Goal: Task Accomplishment & Management: Manage account settings

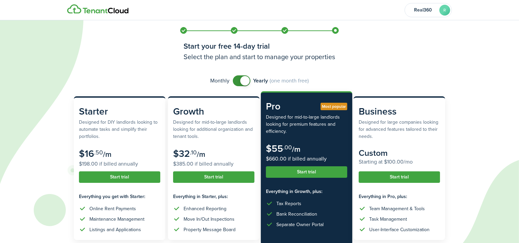
drag, startPoint x: 243, startPoint y: 81, endPoint x: 245, endPoint y: 85, distance: 5.1
click at [244, 82] on span at bounding box center [244, 80] width 9 height 9
checkbox input "false"
click at [244, 83] on span at bounding box center [244, 80] width 9 height 9
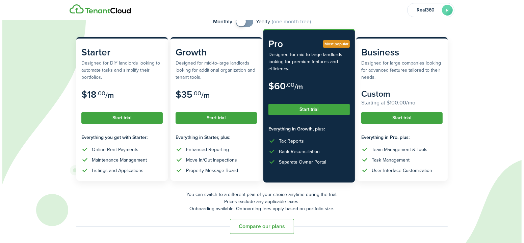
scroll to position [59, 0]
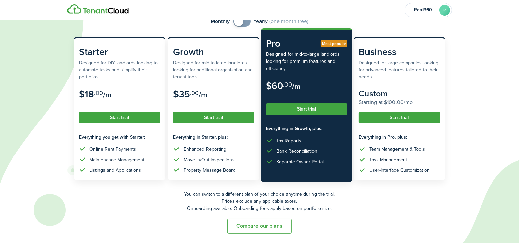
click at [302, 107] on button "Start trial" at bounding box center [306, 108] width 81 height 11
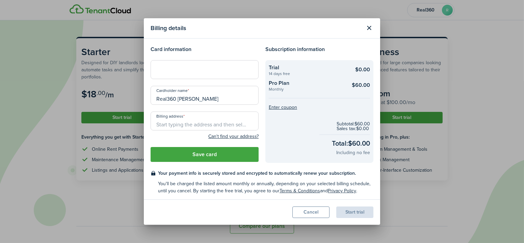
click at [222, 75] on div at bounding box center [205, 69] width 108 height 19
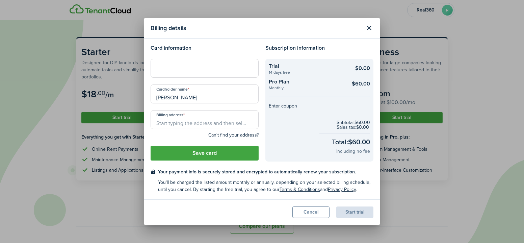
type input "[PERSON_NAME]"
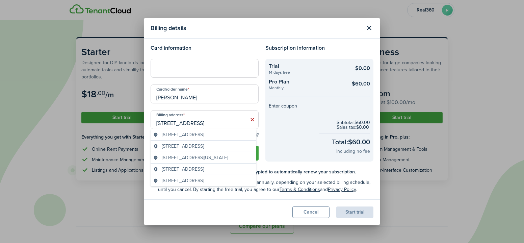
click at [214, 129] on div "[STREET_ADDRESS]" at bounding box center [204, 134] width 106 height 11
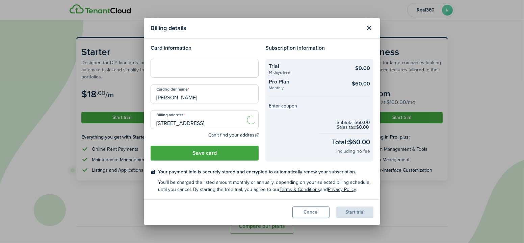
type input "[STREET_ADDRESS]"
click at [208, 157] on button "Save card" at bounding box center [205, 153] width 108 height 15
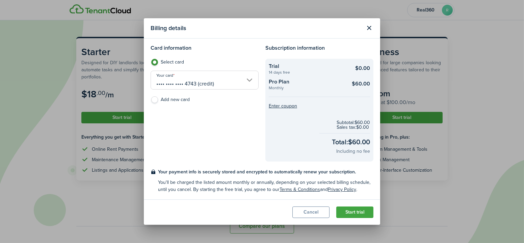
click at [369, 208] on button "Start trial" at bounding box center [354, 211] width 37 height 11
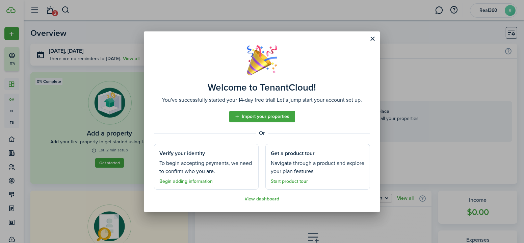
click at [199, 182] on link "Begin adding information" at bounding box center [185, 181] width 53 height 5
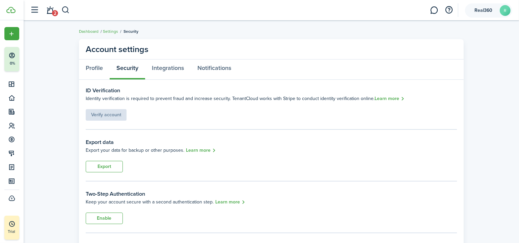
click at [499, 12] on account-user-avatar "Real360 R" at bounding box center [488, 10] width 47 height 14
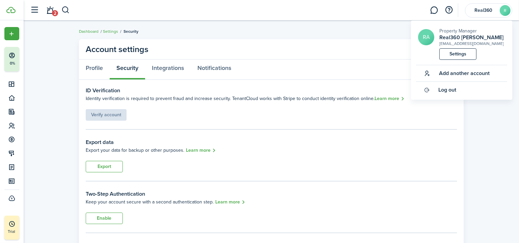
click at [460, 52] on link "Settings" at bounding box center [458, 53] width 37 height 11
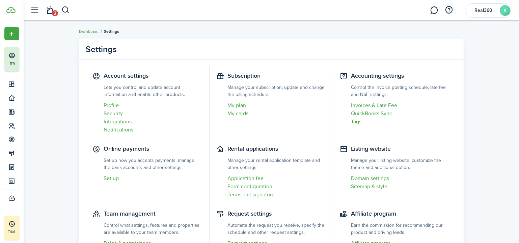
click at [105, 106] on link "Profile" at bounding box center [153, 105] width 99 height 8
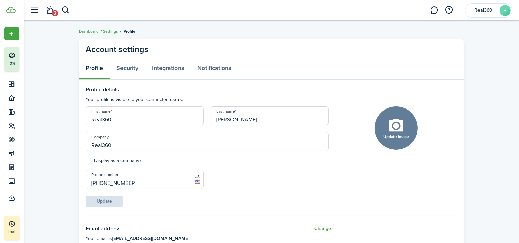
drag, startPoint x: 115, startPoint y: 116, endPoint x: 98, endPoint y: 120, distance: 17.7
click at [98, 120] on input "Real360" at bounding box center [145, 115] width 118 height 19
type input "J"
type input "[PERSON_NAME]"
click at [90, 160] on label "Display as a company?" at bounding box center [114, 160] width 56 height 5
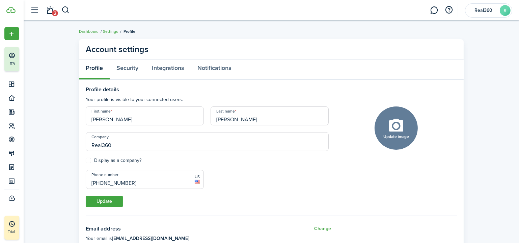
click at [86, 160] on input "Display as a company?" at bounding box center [85, 160] width 0 height 0
checkbox input "true"
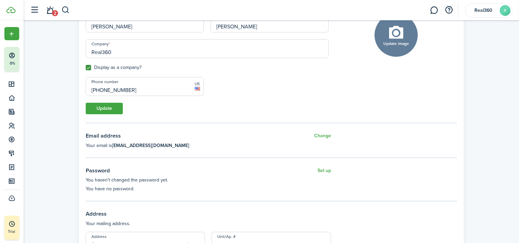
scroll to position [92, 0]
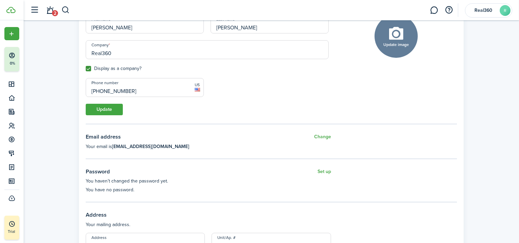
click at [106, 112] on button "Update" at bounding box center [104, 109] width 37 height 11
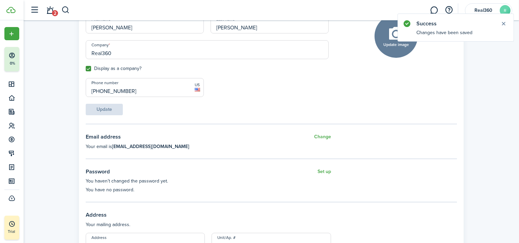
click at [387, 51] on button "Update image" at bounding box center [396, 36] width 43 height 43
click input "Upload file" at bounding box center [0, 0] width 0 height 0
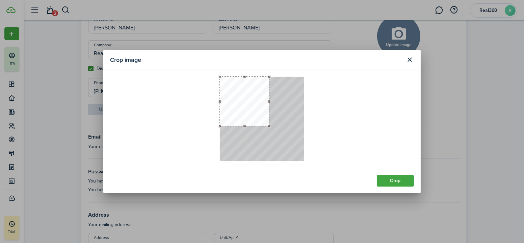
drag, startPoint x: 305, startPoint y: 161, endPoint x: 270, endPoint y: 126, distance: 49.2
click at [270, 126] on div at bounding box center [269, 126] width 3 height 3
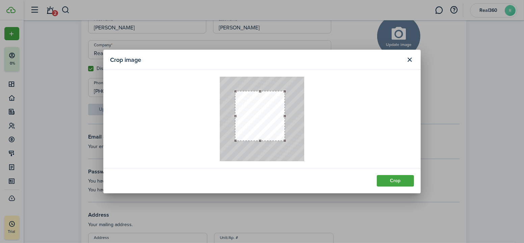
drag, startPoint x: 256, startPoint y: 102, endPoint x: 270, endPoint y: 117, distance: 19.8
click at [270, 117] on button "button" at bounding box center [259, 115] width 49 height 49
drag, startPoint x: 285, startPoint y: 139, endPoint x: 295, endPoint y: 144, distance: 10.9
click at [295, 144] on div at bounding box center [262, 119] width 84 height 84
click at [288, 138] on button "button" at bounding box center [262, 119] width 54 height 54
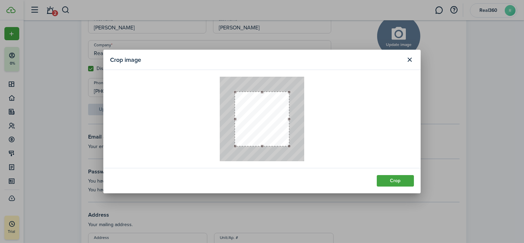
click at [385, 177] on button "Crop" at bounding box center [395, 180] width 37 height 11
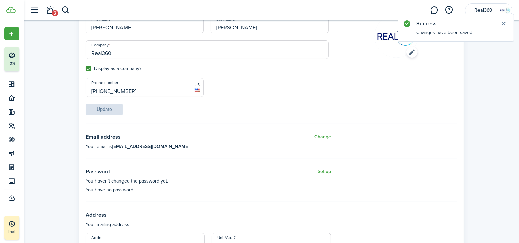
click at [503, 23] on button "Close notify" at bounding box center [503, 23] width 9 height 9
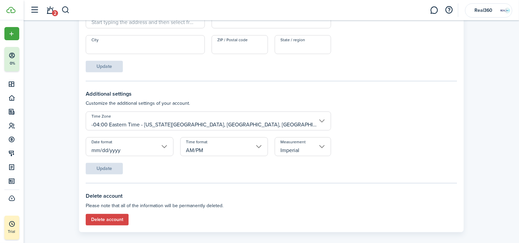
scroll to position [322, 0]
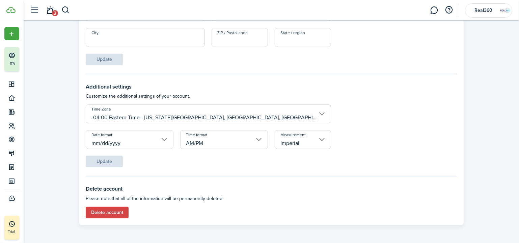
click at [294, 134] on input "Imperial" at bounding box center [303, 139] width 56 height 19
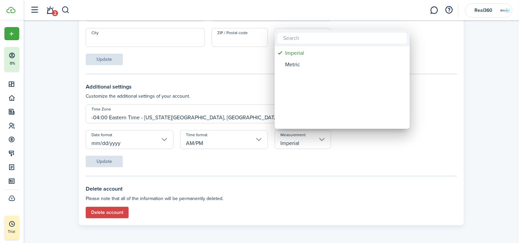
click at [399, 152] on div at bounding box center [259, 121] width 627 height 351
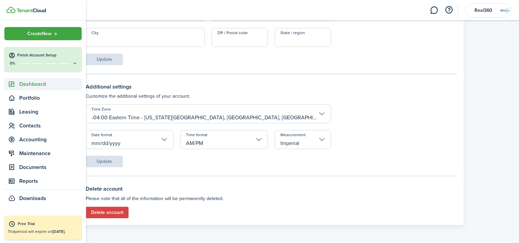
click at [21, 83] on span "Dashboard" at bounding box center [50, 84] width 62 height 8
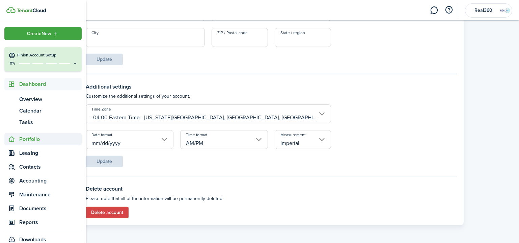
click at [39, 137] on span "Portfolio" at bounding box center [50, 139] width 62 height 8
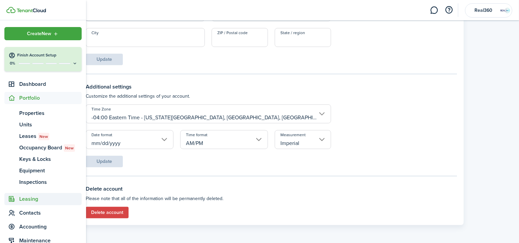
click at [36, 202] on span "Leasing" at bounding box center [50, 199] width 62 height 8
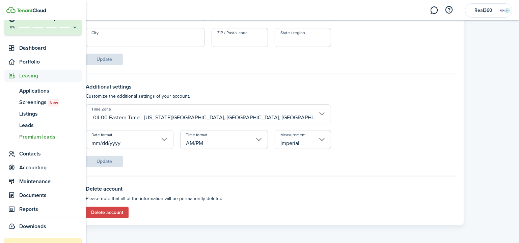
scroll to position [58, 0]
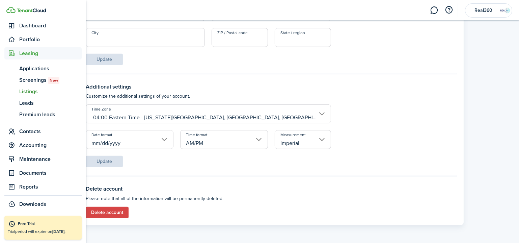
click at [33, 91] on span "Listings" at bounding box center [50, 91] width 62 height 8
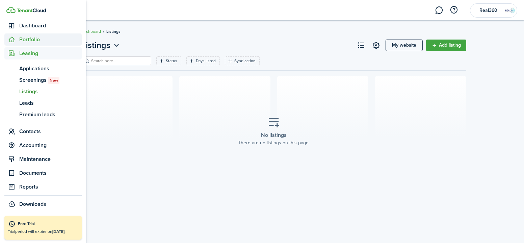
drag, startPoint x: 23, startPoint y: 36, endPoint x: 25, endPoint y: 38, distance: 3.6
click at [23, 36] on span "Portfolio" at bounding box center [50, 39] width 62 height 8
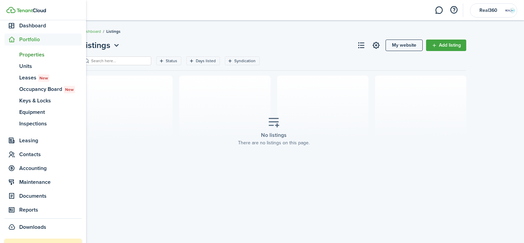
click at [32, 55] on span "Properties" at bounding box center [50, 55] width 62 height 8
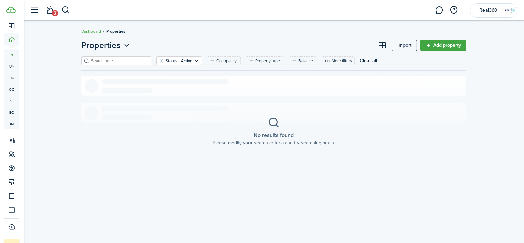
click at [426, 44] on link "Add property" at bounding box center [443, 44] width 46 height 11
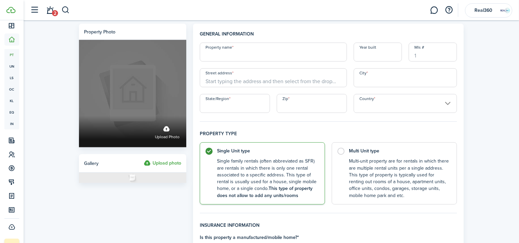
click at [158, 108] on label "Upload photo" at bounding box center [132, 93] width 107 height 107
click at [79, 116] on input "Upload photo" at bounding box center [79, 116] width 0 height 0
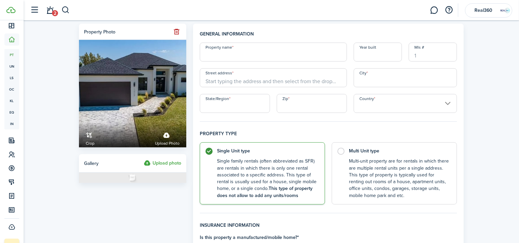
click at [272, 48] on input "Property name" at bounding box center [273, 52] width 147 height 19
type input "[STREET_ADDRESS]"
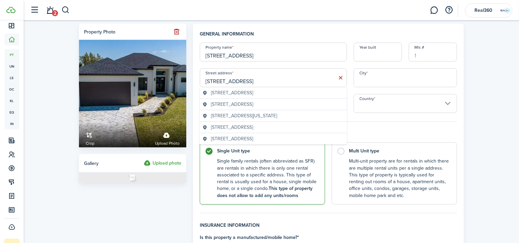
click at [253, 93] on span "[STREET_ADDRESS]" at bounding box center [232, 92] width 42 height 7
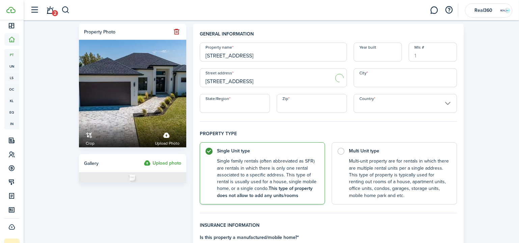
type input "[STREET_ADDRESS]"
type input "[GEOGRAPHIC_DATA]"
type input "FL"
type input "33993"
type input "[GEOGRAPHIC_DATA]"
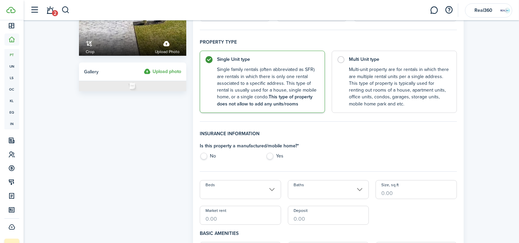
scroll to position [92, 0]
click at [210, 155] on label "No" at bounding box center [229, 157] width 59 height 10
radio input "true"
click at [220, 186] on input "Beds" at bounding box center [240, 189] width 81 height 19
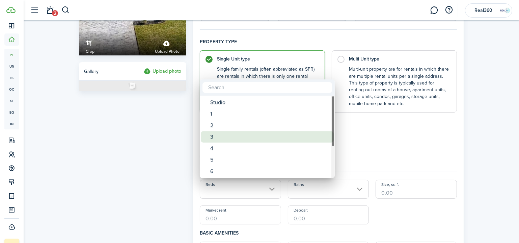
click at [231, 139] on div "3" at bounding box center [270, 136] width 120 height 11
type input "3"
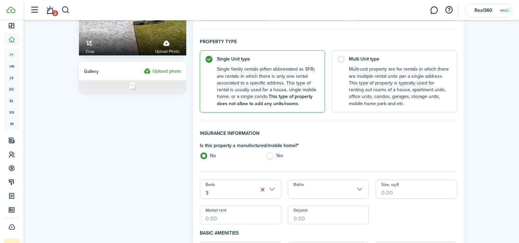
click at [343, 189] on input "Baths" at bounding box center [328, 189] width 81 height 19
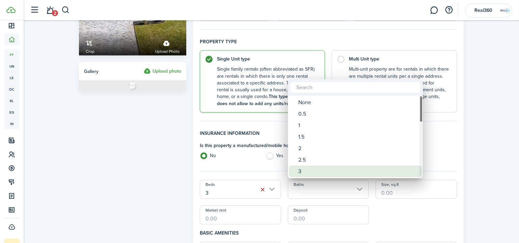
click at [318, 171] on div "3" at bounding box center [358, 170] width 120 height 11
type input "3"
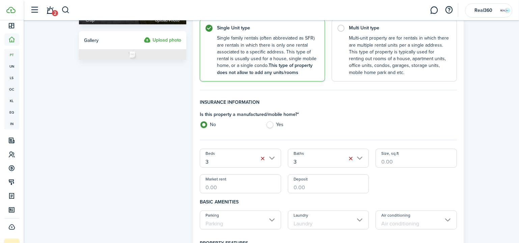
scroll to position [153, 0]
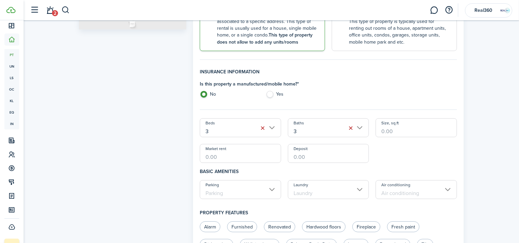
click at [404, 129] on input "Size, sq.ft" at bounding box center [416, 127] width 81 height 19
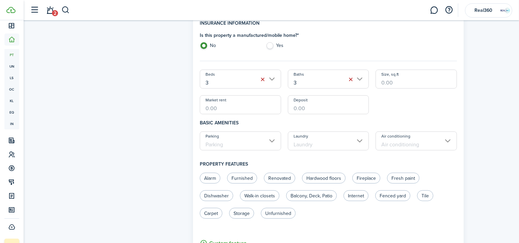
scroll to position [215, 0]
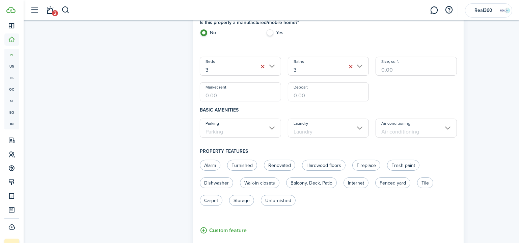
click at [254, 131] on input "Parking" at bounding box center [240, 127] width 81 height 19
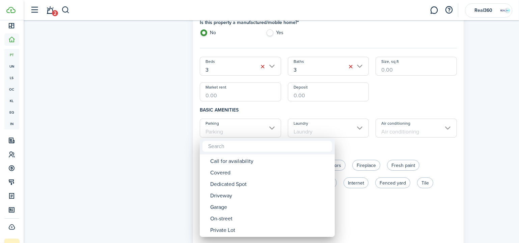
click at [322, 106] on div at bounding box center [259, 121] width 627 height 351
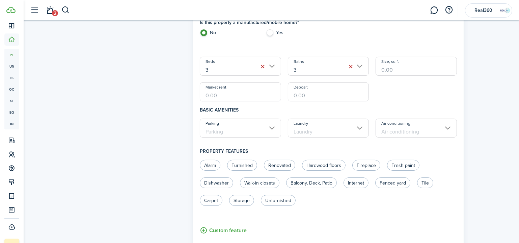
click at [324, 126] on input "Laundry" at bounding box center [328, 127] width 81 height 19
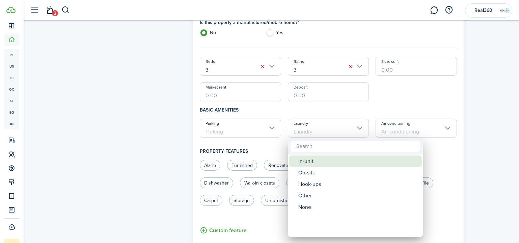
click at [318, 162] on div "In-unit" at bounding box center [358, 160] width 120 height 11
type input "In-unit"
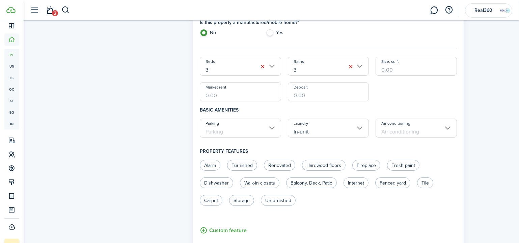
click at [398, 134] on input "Air conditioning" at bounding box center [416, 127] width 81 height 19
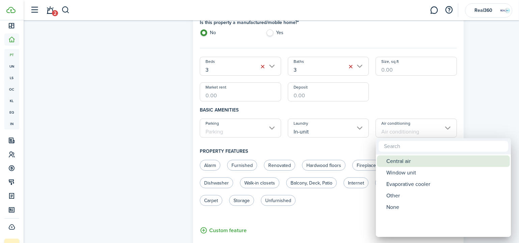
click at [402, 162] on div "Central air" at bounding box center [447, 160] width 120 height 11
type input "Central air"
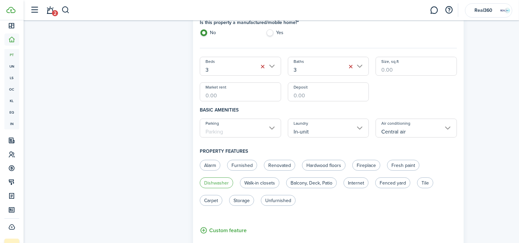
click at [222, 181] on label "Dishwasher" at bounding box center [216, 182] width 33 height 11
radio input "true"
click at [264, 184] on label "Walk-in closets" at bounding box center [259, 182] width 39 height 11
radio input "true"
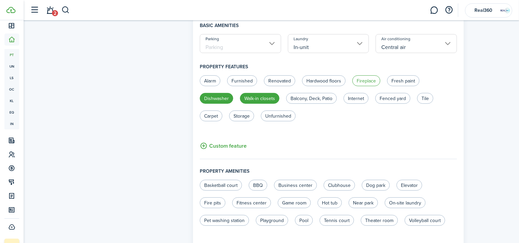
scroll to position [307, 0]
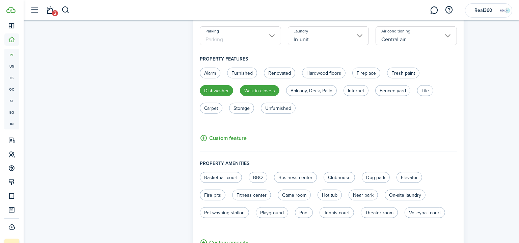
click at [231, 138] on button "Custom feature" at bounding box center [223, 138] width 47 height 8
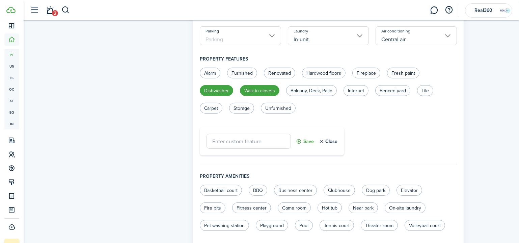
click at [233, 146] on input "text" at bounding box center [249, 141] width 84 height 15
type input "Pool"
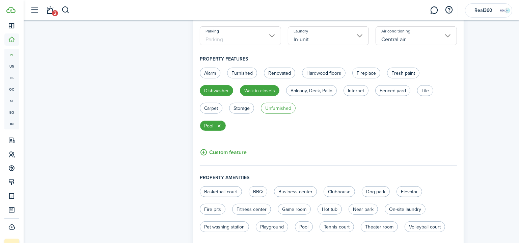
click at [272, 106] on label "Unfurnished" at bounding box center [278, 108] width 35 height 11
radio input "true"
click at [283, 68] on label "Renovated" at bounding box center [279, 73] width 31 height 11
radio input "true"
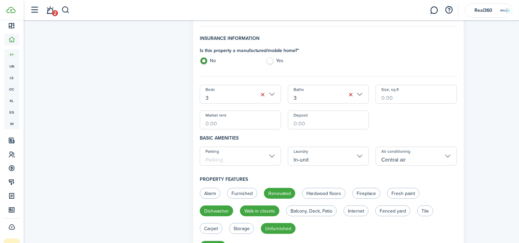
scroll to position [184, 0]
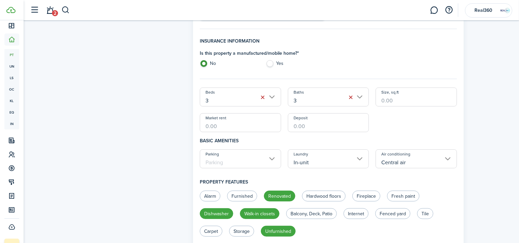
click at [245, 120] on input "Market rent" at bounding box center [240, 122] width 81 height 19
click at [400, 98] on input "Size, sq.ft" at bounding box center [416, 96] width 81 height 19
paste input "2,138"
click at [258, 159] on input "Parking" at bounding box center [240, 158] width 81 height 19
type input "2,138"
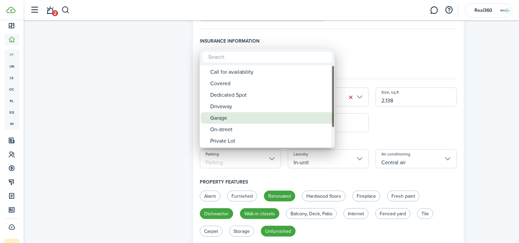
click at [241, 117] on div "Garage" at bounding box center [270, 117] width 120 height 11
type input "Garage"
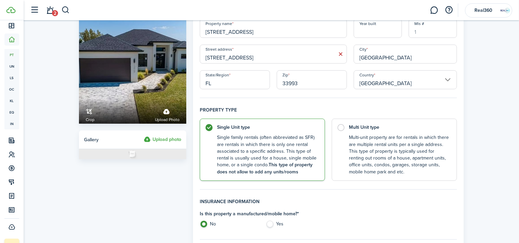
scroll to position [0, 0]
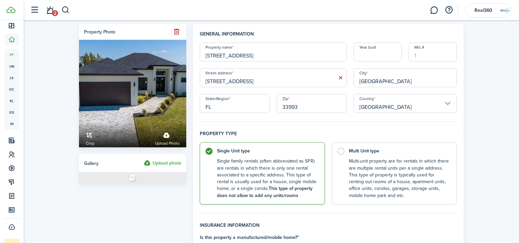
click at [159, 164] on label "Upload photo" at bounding box center [162, 163] width 37 height 8
click at [144, 159] on input "Upload photo" at bounding box center [144, 159] width 0 height 0
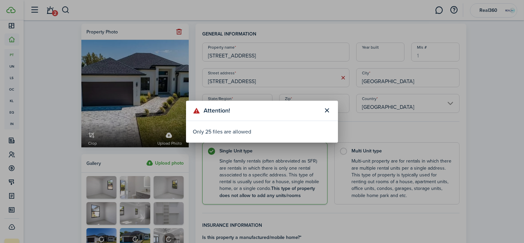
click at [326, 109] on button "Close modal" at bounding box center [326, 110] width 11 height 11
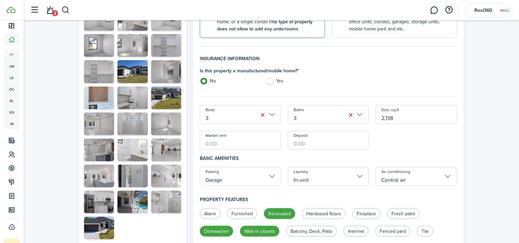
scroll to position [153, 0]
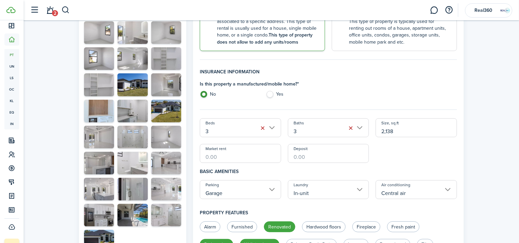
click at [224, 153] on input "Market rent" at bounding box center [240, 153] width 81 height 19
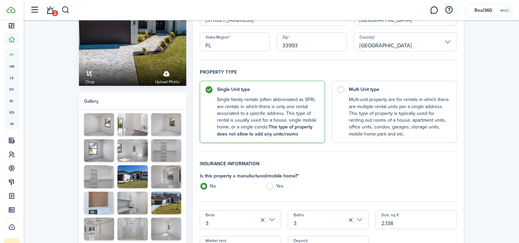
scroll to position [61, 0]
click at [100, 125] on div at bounding box center [99, 130] width 30 height 11
click at [99, 103] on panel-main-header "Gallery Upload photo" at bounding box center [132, 101] width 107 height 17
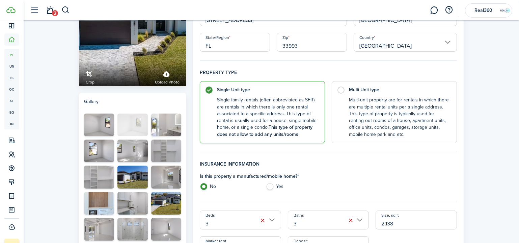
drag, startPoint x: 170, startPoint y: 118, endPoint x: 153, endPoint y: 116, distance: 17.3
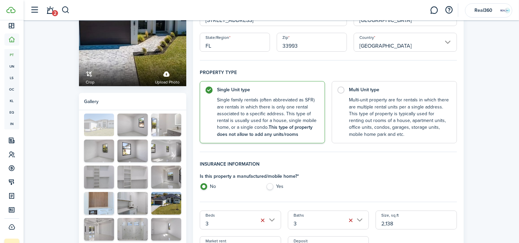
drag, startPoint x: 115, startPoint y: 163, endPoint x: 99, endPoint y: 125, distance: 41.3
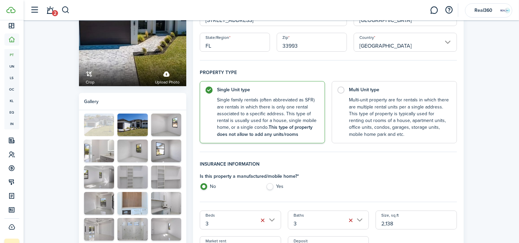
drag, startPoint x: 166, startPoint y: 199, endPoint x: 101, endPoint y: 115, distance: 106.6
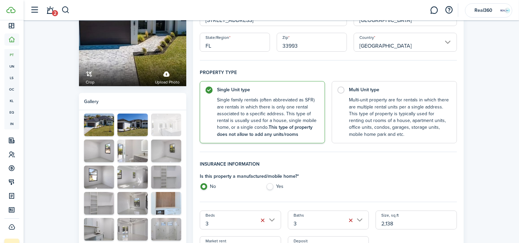
drag, startPoint x: 101, startPoint y: 155, endPoint x: 165, endPoint y: 124, distance: 71.3
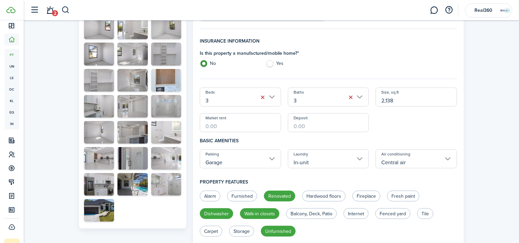
scroll to position [153, 0]
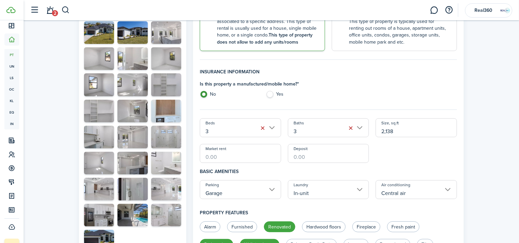
click at [110, 113] on button "button" at bounding box center [108, 116] width 9 height 9
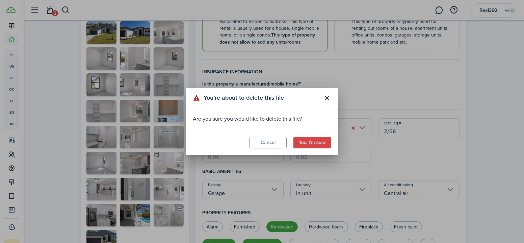
click at [308, 143] on button "Yes, I’m sure" at bounding box center [312, 142] width 38 height 11
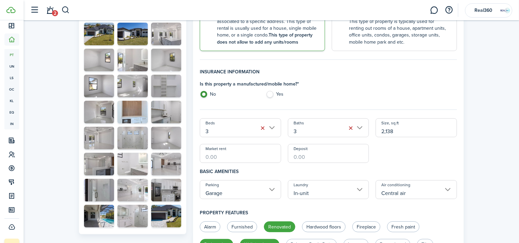
click at [175, 91] on button "button" at bounding box center [175, 91] width 9 height 9
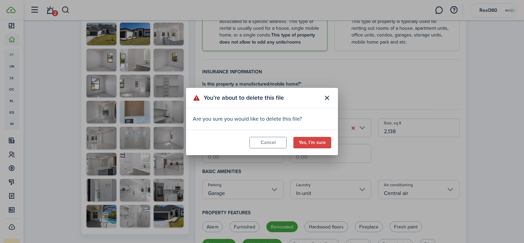
click at [309, 139] on button "Yes, I’m sure" at bounding box center [312, 142] width 38 height 11
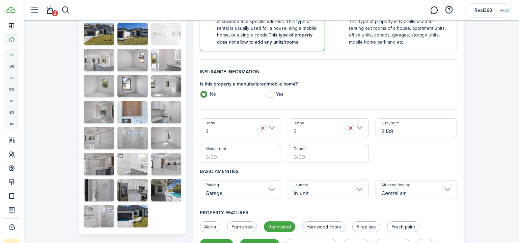
drag, startPoint x: 101, startPoint y: 184, endPoint x: 175, endPoint y: 19, distance: 180.4
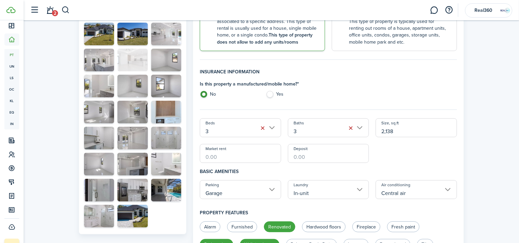
drag, startPoint x: 160, startPoint y: 162, endPoint x: 130, endPoint y: 58, distance: 108.6
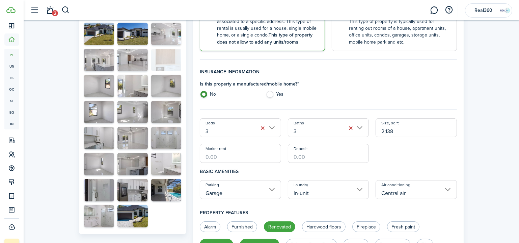
drag, startPoint x: 162, startPoint y: 115, endPoint x: 165, endPoint y: 65, distance: 50.1
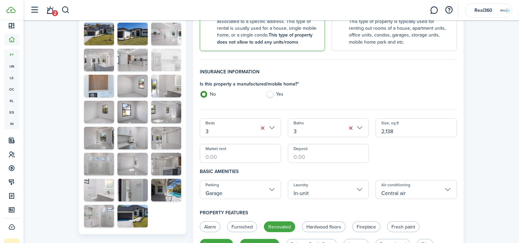
drag, startPoint x: 135, startPoint y: 183, endPoint x: 163, endPoint y: 60, distance: 126.0
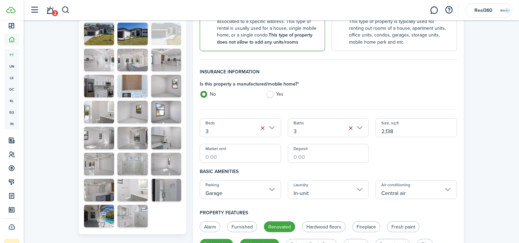
drag, startPoint x: 131, startPoint y: 215, endPoint x: 161, endPoint y: 30, distance: 187.0
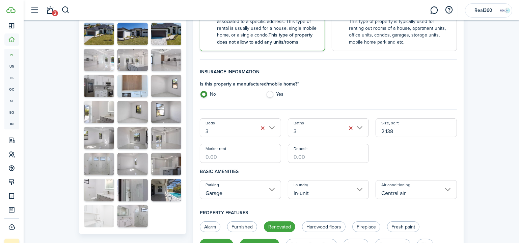
drag, startPoint x: 160, startPoint y: 139, endPoint x: 98, endPoint y: 212, distance: 95.8
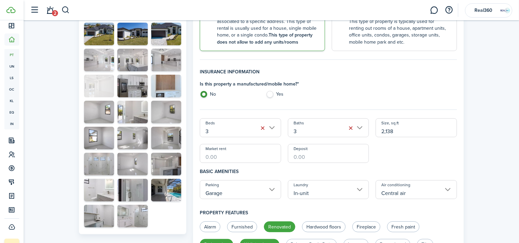
drag, startPoint x: 161, startPoint y: 143, endPoint x: 97, endPoint y: 87, distance: 85.4
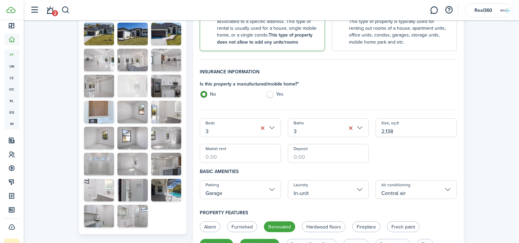
drag, startPoint x: 171, startPoint y: 141, endPoint x: 137, endPoint y: 91, distance: 60.5
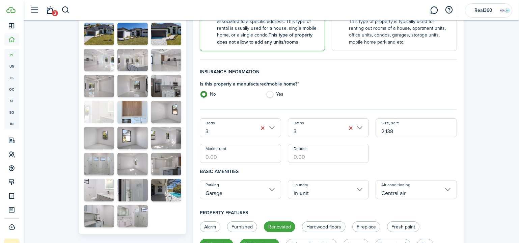
drag, startPoint x: 168, startPoint y: 106, endPoint x: 99, endPoint y: 104, distance: 69.6
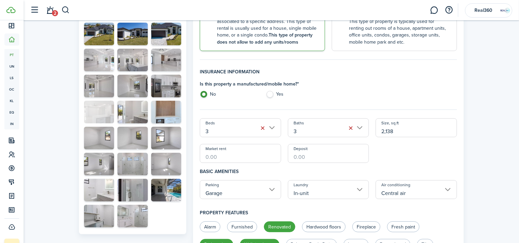
drag, startPoint x: 164, startPoint y: 162, endPoint x: 86, endPoint y: 105, distance: 96.6
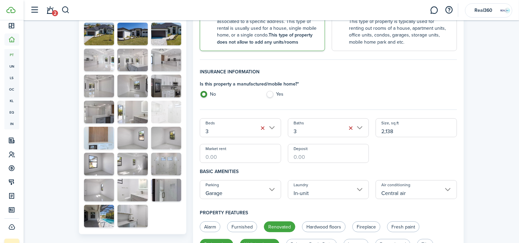
drag, startPoint x: 129, startPoint y: 215, endPoint x: 164, endPoint y: 111, distance: 110.3
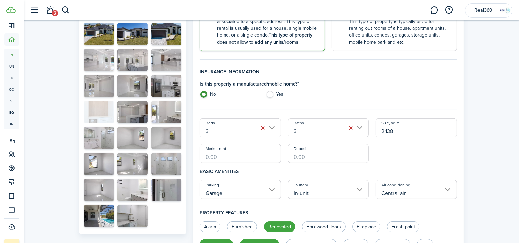
drag, startPoint x: 104, startPoint y: 140, endPoint x: 106, endPoint y: 115, distance: 25.1
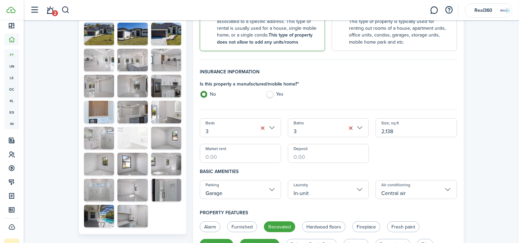
drag, startPoint x: 135, startPoint y: 190, endPoint x: 136, endPoint y: 140, distance: 50.0
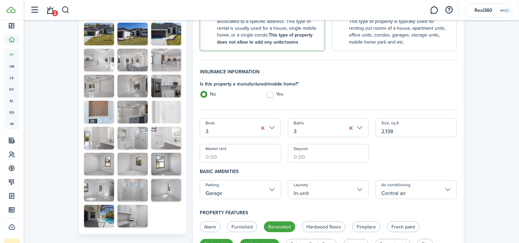
drag, startPoint x: 165, startPoint y: 189, endPoint x: 164, endPoint y: 113, distance: 76.0
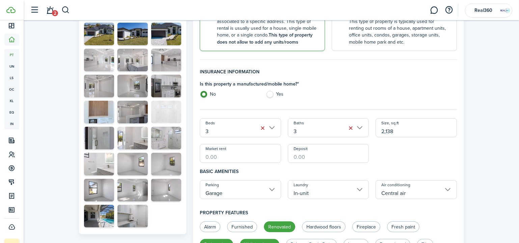
drag, startPoint x: 137, startPoint y: 188, endPoint x: 176, endPoint y: 110, distance: 86.7
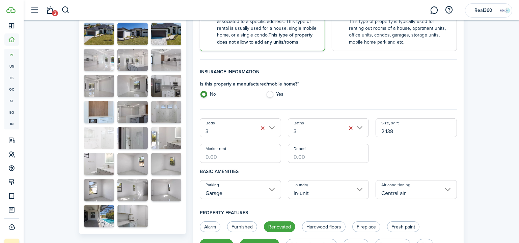
drag, startPoint x: 161, startPoint y: 137, endPoint x: 95, endPoint y: 138, distance: 65.8
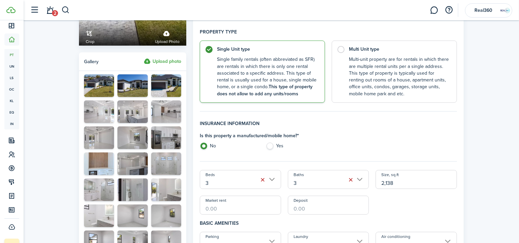
scroll to position [92, 0]
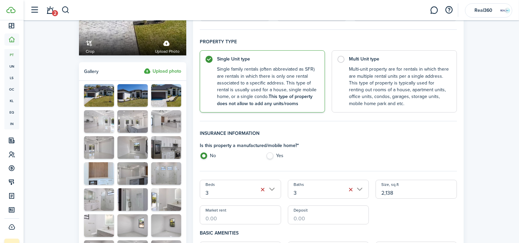
click at [153, 73] on label "Upload photo" at bounding box center [162, 71] width 37 height 8
click at [144, 67] on input "Upload photo" at bounding box center [144, 67] width 0 height 0
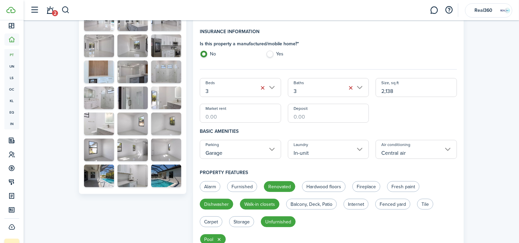
scroll to position [184, 0]
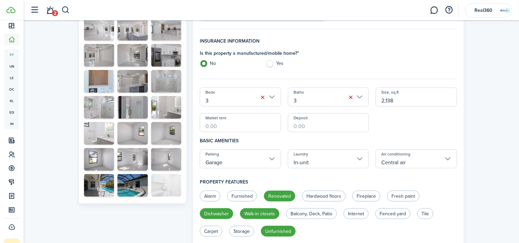
drag, startPoint x: 134, startPoint y: 181, endPoint x: 167, endPoint y: 177, distance: 33.7
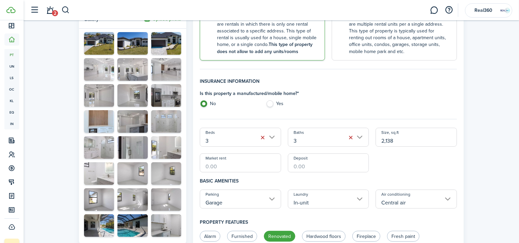
scroll to position [153, 0]
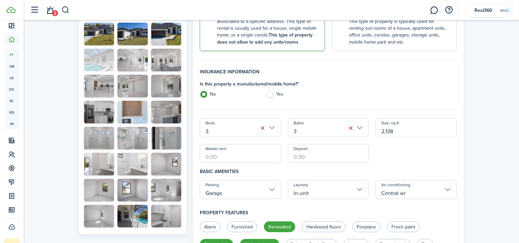
drag, startPoint x: 130, startPoint y: 214, endPoint x: 99, endPoint y: 60, distance: 157.4
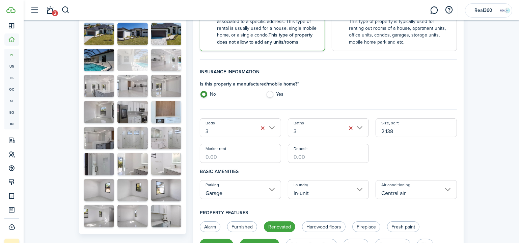
drag, startPoint x: 126, startPoint y: 206, endPoint x: 126, endPoint y: 53, distance: 153.3
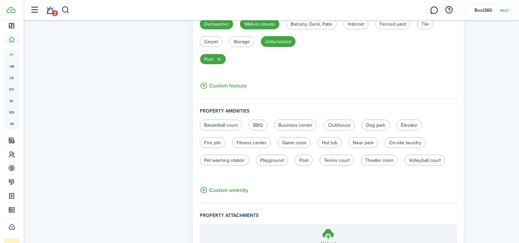
scroll to position [439, 0]
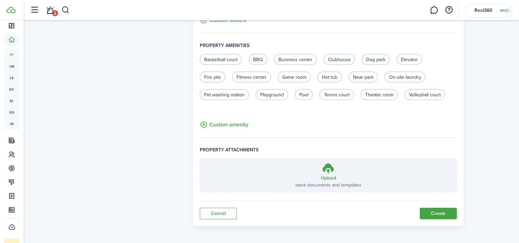
click at [433, 212] on button "Create" at bounding box center [438, 213] width 37 height 11
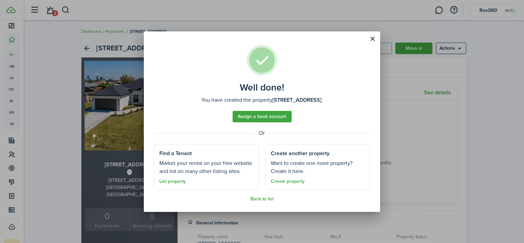
click at [370, 38] on button "Close modal" at bounding box center [372, 38] width 11 height 11
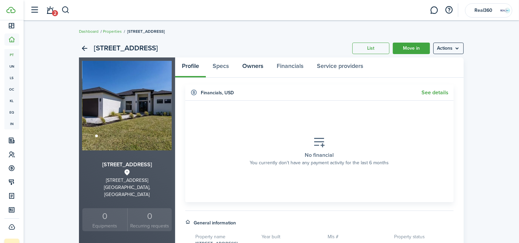
click at [255, 66] on link "Owners" at bounding box center [253, 67] width 34 height 20
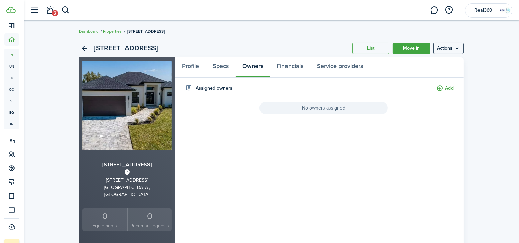
click at [445, 87] on button "Add" at bounding box center [445, 88] width 17 height 8
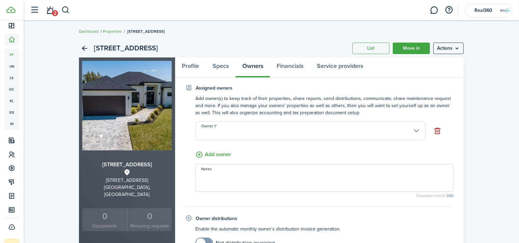
click at [281, 126] on input "Owner 1" at bounding box center [310, 130] width 230 height 19
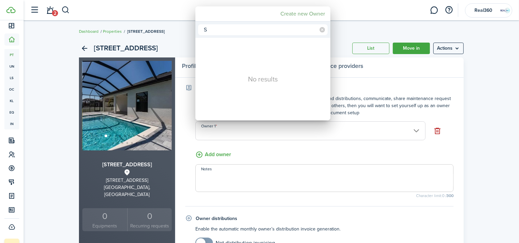
type input "S"
click at [286, 14] on mbsc-button "Create new Owner" at bounding box center [303, 14] width 50 height 12
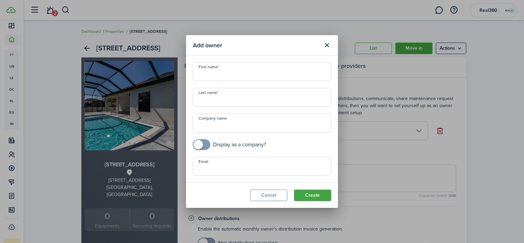
click at [255, 69] on input "First name" at bounding box center [262, 71] width 138 height 19
click at [248, 123] on input "Company name" at bounding box center [262, 122] width 138 height 19
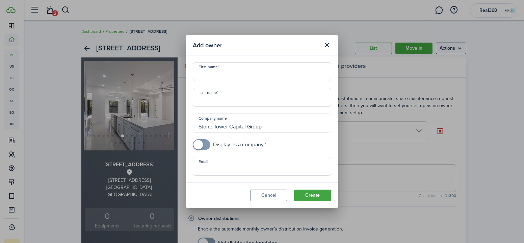
type input "Stone Tower Capital Group"
click at [255, 78] on input "First name" at bounding box center [262, 71] width 138 height 19
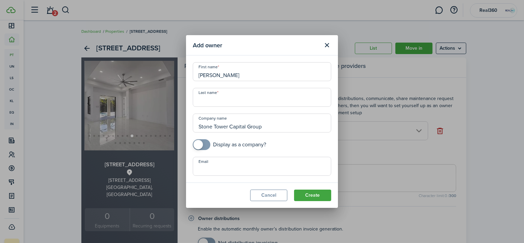
type input "[PERSON_NAME]"
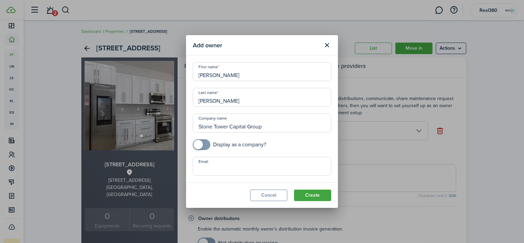
type input "[PERSON_NAME]"
checkbox input "true"
click at [205, 142] on span at bounding box center [201, 144] width 7 height 11
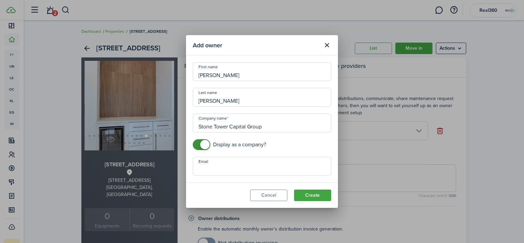
click at [317, 195] on button "Create" at bounding box center [312, 194] width 37 height 11
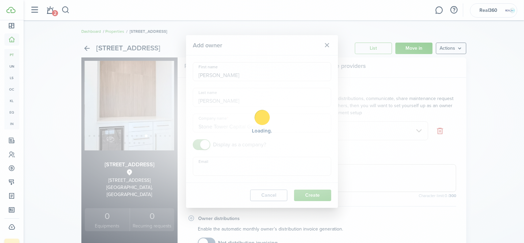
type input "Stone Tower Capital Group"
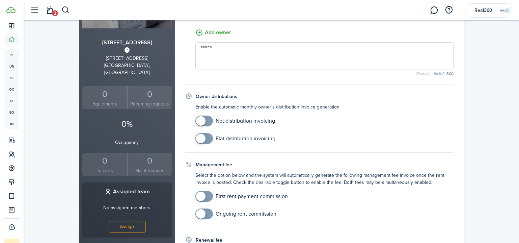
scroll to position [123, 0]
checkbox input "true"
click at [207, 135] on span at bounding box center [204, 137] width 7 height 11
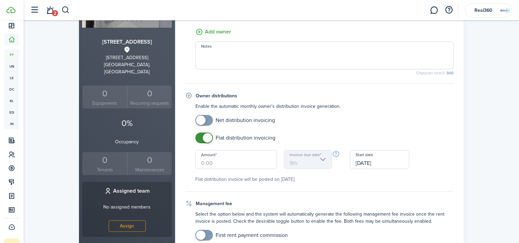
click at [221, 165] on input "Amount" at bounding box center [236, 159] width 82 height 19
type input "$200.00"
click at [386, 115] on mobiscroll-switch "Net distribution invoicing" at bounding box center [324, 120] width 258 height 11
click at [366, 162] on input "[DATE]" at bounding box center [379, 159] width 59 height 19
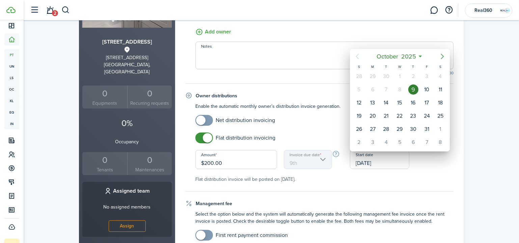
click at [443, 54] on icon "Next page" at bounding box center [443, 56] width 8 height 8
click at [437, 73] on div "1" at bounding box center [440, 76] width 10 height 10
type input "1st"
type input "[DATE]"
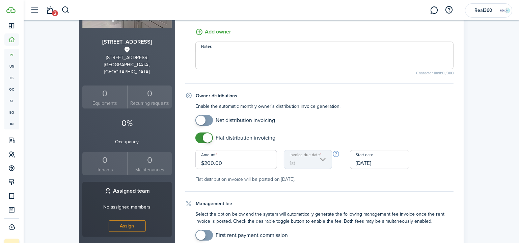
click at [432, 143] on div "Flat distribution invoicing Amount $200.00 Invoice due date 1st Start date [DAT…" at bounding box center [324, 157] width 265 height 50
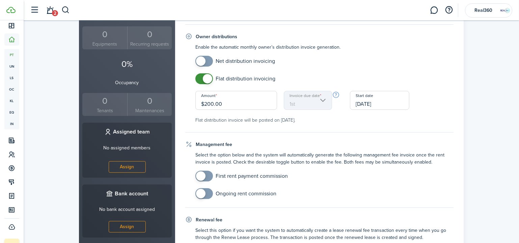
scroll to position [184, 0]
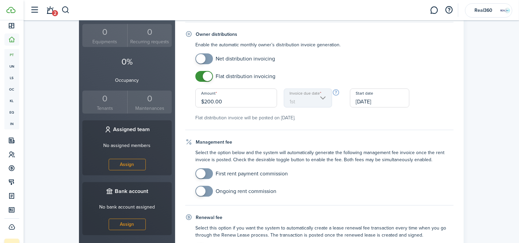
checkbox input "true"
click at [205, 173] on span at bounding box center [200, 173] width 9 height 9
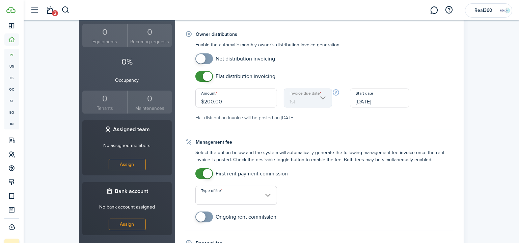
click at [241, 192] on input "Type of fee" at bounding box center [236, 195] width 82 height 19
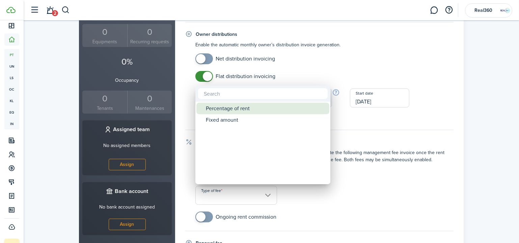
click at [231, 106] on div "Percentage of rent" at bounding box center [266, 108] width 120 height 11
type input "Percentage of rent"
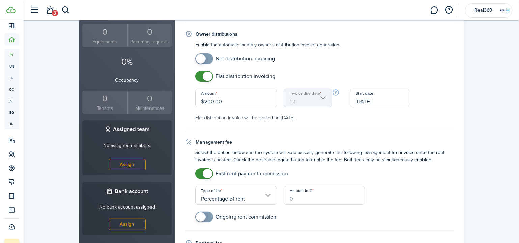
click at [315, 195] on input "Amount in %" at bounding box center [325, 195] width 82 height 19
click at [253, 189] on input "Percentage of rent" at bounding box center [236, 195] width 82 height 19
type input "100"
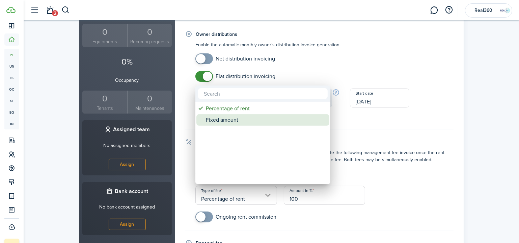
click at [243, 124] on div "Fixed amount" at bounding box center [266, 119] width 120 height 11
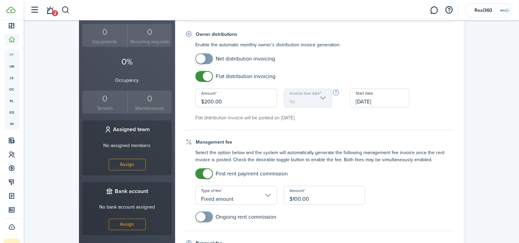
click at [246, 192] on input "Fixed amount" at bounding box center [236, 195] width 82 height 19
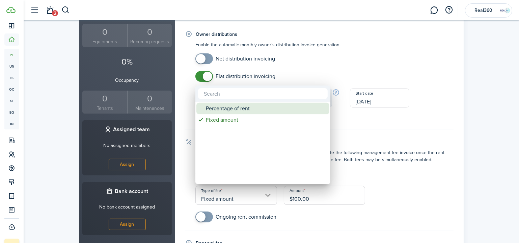
click at [238, 110] on div "Percentage of rent" at bounding box center [266, 108] width 120 height 11
type input "Percentage of rent"
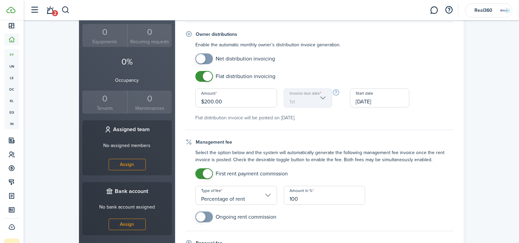
click at [396, 170] on mobiscroll-switch "First rent payment commission" at bounding box center [324, 173] width 258 height 11
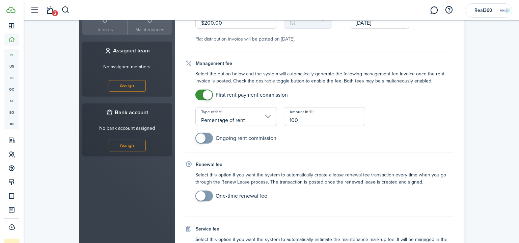
scroll to position [276, 0]
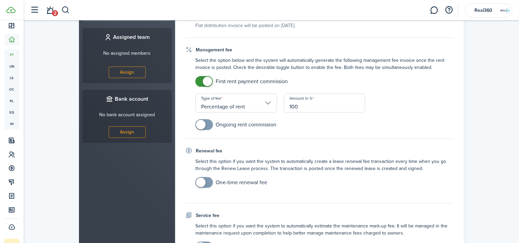
checkbox input "true"
click at [203, 179] on span at bounding box center [200, 182] width 9 height 9
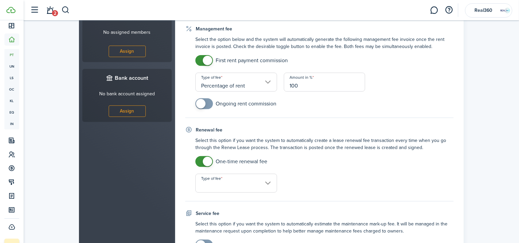
scroll to position [307, 0]
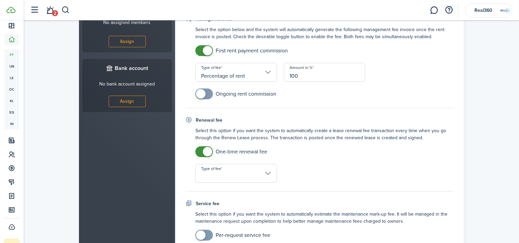
click at [253, 172] on input "Type of fee" at bounding box center [236, 173] width 82 height 19
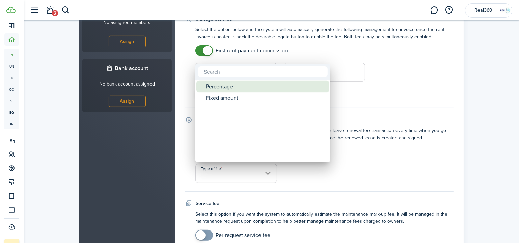
click at [233, 94] on div "Fixed amount" at bounding box center [266, 97] width 120 height 11
type input "Fixed amount"
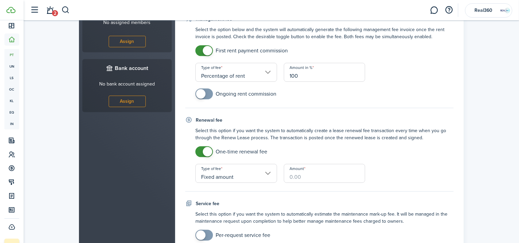
click at [333, 177] on input "Amount" at bounding box center [325, 173] width 82 height 19
type input "$99.00"
click at [355, 146] on mobiscroll-switch "One-time renewal fee" at bounding box center [324, 151] width 258 height 11
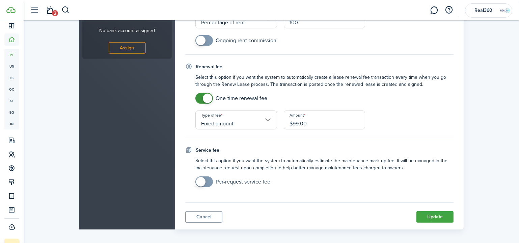
scroll to position [364, 0]
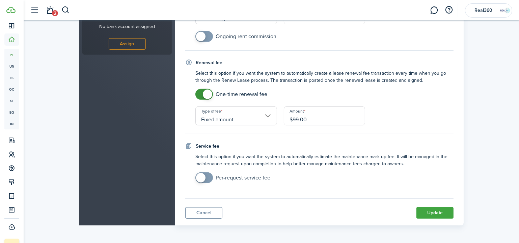
checkbox input "true"
click at [200, 175] on span at bounding box center [200, 177] width 9 height 9
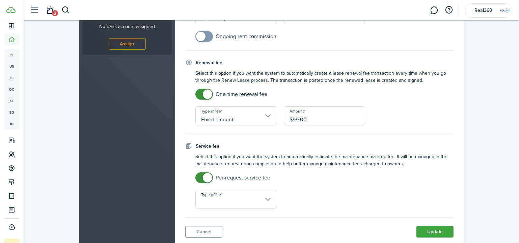
click at [226, 194] on input "Type of fee" at bounding box center [236, 199] width 82 height 19
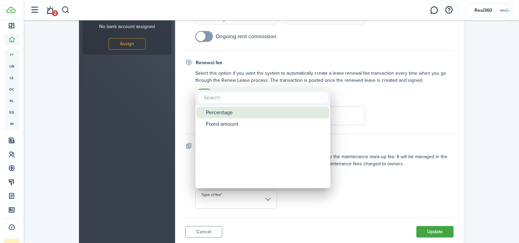
click at [231, 112] on div "Percentage" at bounding box center [266, 112] width 120 height 11
type input "Percentage"
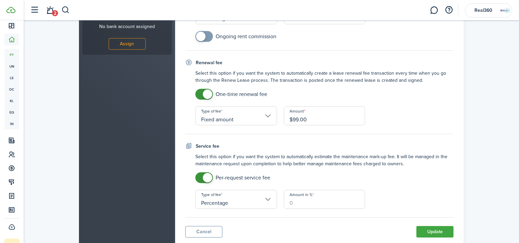
drag, startPoint x: 285, startPoint y: 179, endPoint x: 225, endPoint y: 174, distance: 60.3
click at [225, 174] on mobiscroll-switch "Per-request service fee" at bounding box center [324, 177] width 258 height 11
drag, startPoint x: 222, startPoint y: 148, endPoint x: 196, endPoint y: 142, distance: 26.6
click at [196, 142] on div "Service fee" at bounding box center [319, 145] width 268 height 7
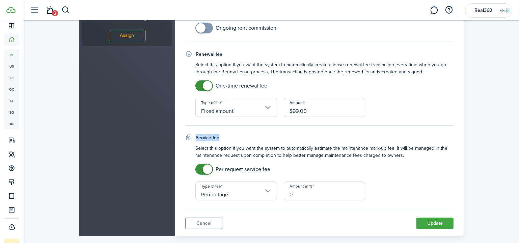
scroll to position [383, 0]
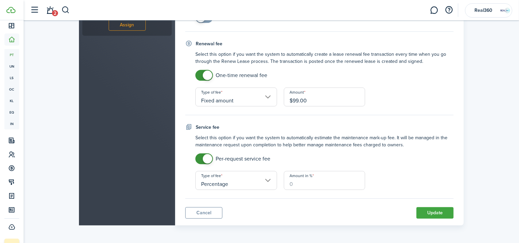
click at [297, 181] on input "Amount in %" at bounding box center [325, 180] width 82 height 19
type input "15"
checkbox input "false"
click at [209, 75] on span at bounding box center [207, 75] width 9 height 9
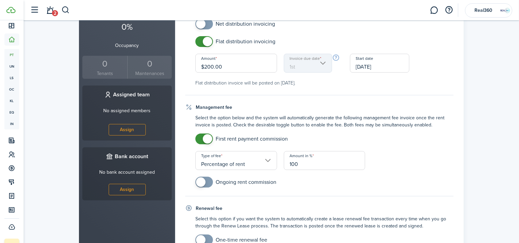
scroll to position [364, 0]
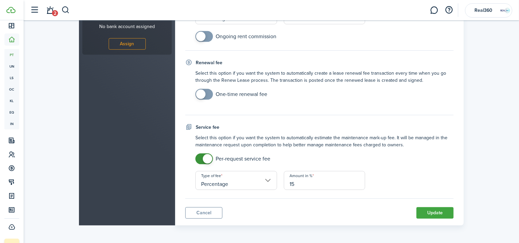
click at [440, 209] on button "Update" at bounding box center [435, 212] width 37 height 11
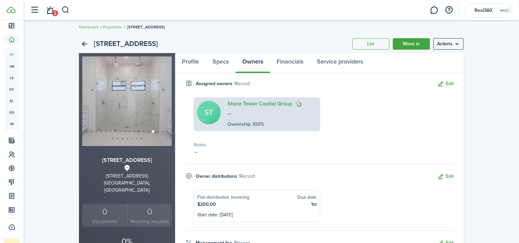
scroll to position [0, 0]
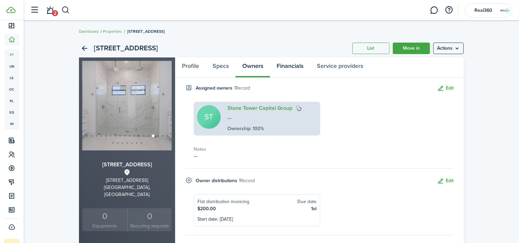
click at [298, 66] on link "Financials" at bounding box center [290, 67] width 40 height 20
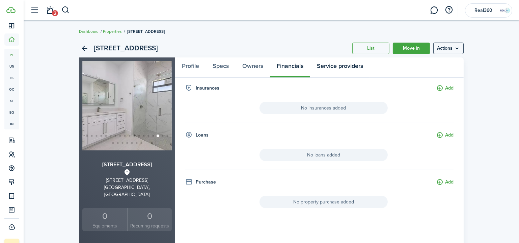
click at [338, 65] on link "Service providers" at bounding box center [340, 67] width 60 height 20
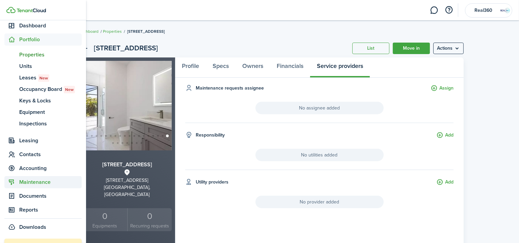
click at [46, 184] on span "Maintenance" at bounding box center [50, 182] width 62 height 8
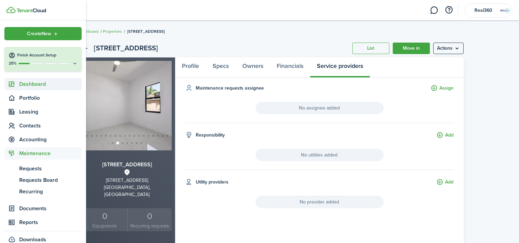
click at [34, 89] on span "Dashboard" at bounding box center [42, 84] width 77 height 12
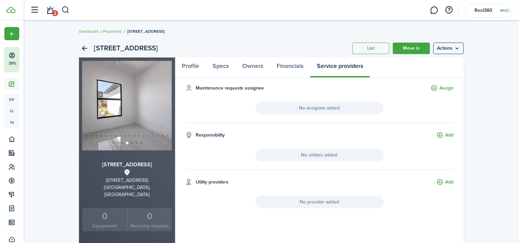
click at [38, 11] on button "button" at bounding box center [34, 10] width 13 height 13
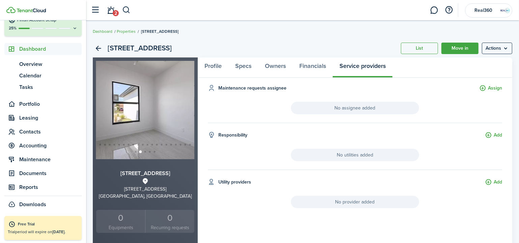
scroll to position [35, 0]
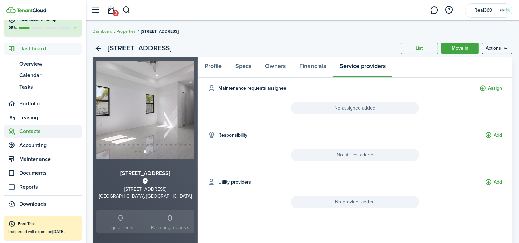
click at [35, 134] on span "Contacts" at bounding box center [50, 131] width 62 height 8
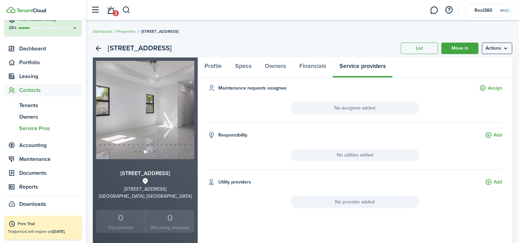
click at [34, 129] on span "Service Pros" at bounding box center [50, 128] width 62 height 8
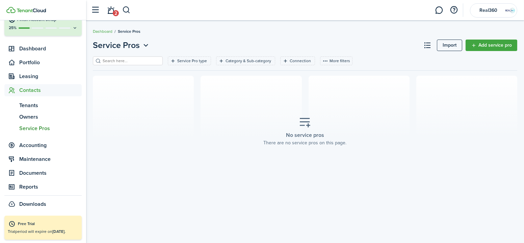
click at [490, 46] on link "Add service pro" at bounding box center [492, 44] width 52 height 11
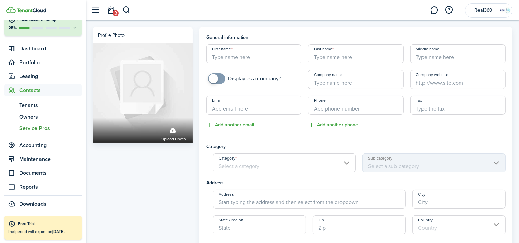
click at [249, 59] on input "First name" at bounding box center [253, 53] width 95 height 19
checkbox input "true"
click at [218, 83] on span at bounding box center [216, 78] width 7 height 11
click at [338, 77] on input "Company name" at bounding box center [355, 79] width 95 height 19
click at [361, 85] on input "Water Wizard" at bounding box center [355, 79] width 95 height 19
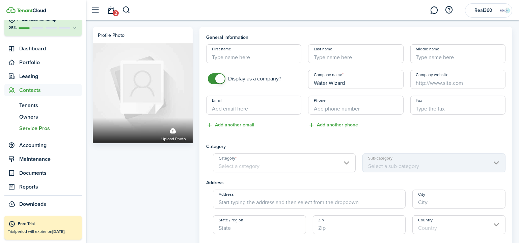
click at [361, 85] on input "Water Wizard" at bounding box center [355, 79] width 95 height 19
paste input "Pool & Spa LLC"
type input "Water Wizard Pool & Spa LLC"
click at [255, 107] on input "Email" at bounding box center [253, 105] width 95 height 19
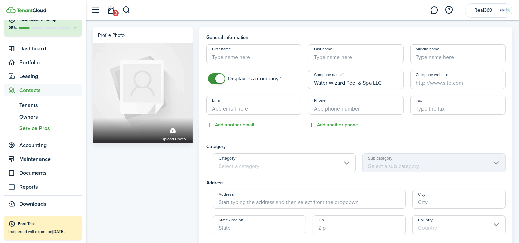
paste input "[EMAIL_ADDRESS][DOMAIN_NAME]"
type input "[EMAIL_ADDRESS][DOMAIN_NAME]"
click at [379, 111] on input "+1" at bounding box center [355, 105] width 95 height 19
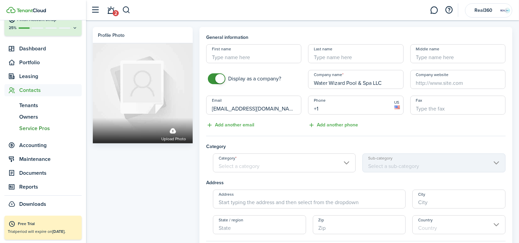
paste input "[PHONE_NUMBER]"
type input "[PHONE_NUMBER]"
click at [266, 61] on input "First name" at bounding box center [253, 53] width 95 height 19
type input "[PERSON_NAME]"
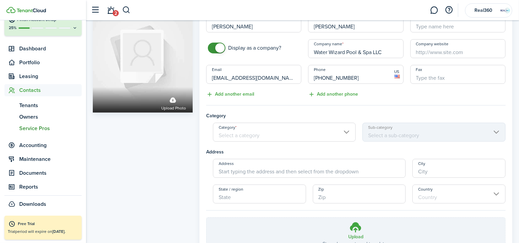
scroll to position [61, 0]
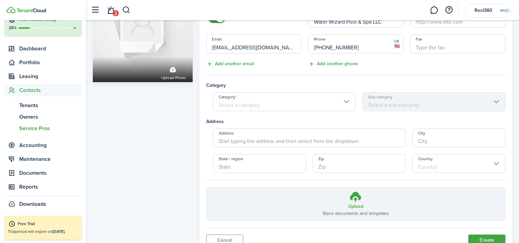
click at [299, 107] on input "Category" at bounding box center [284, 101] width 143 height 19
type input "[PERSON_NAME]"
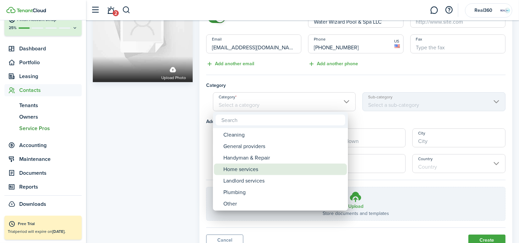
click at [292, 170] on div "Home services" at bounding box center [283, 168] width 120 height 11
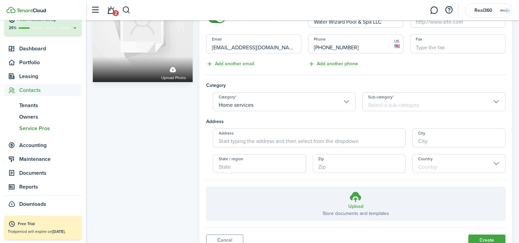
click at [403, 101] on input "Sub-category" at bounding box center [434, 101] width 143 height 19
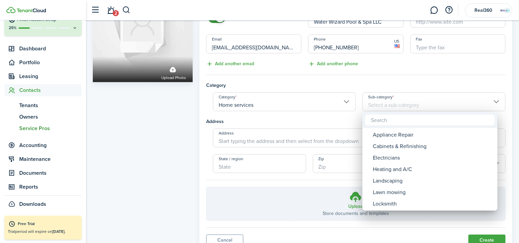
click at [307, 105] on div at bounding box center [259, 121] width 627 height 351
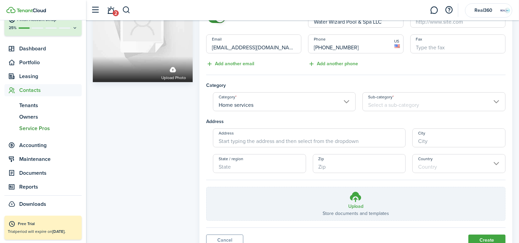
click at [305, 112] on professional-form "General information First name [PERSON_NAME] Last name [PERSON_NAME] Middle nam…" at bounding box center [355, 97] width 299 height 248
click at [308, 105] on input "Home services" at bounding box center [284, 101] width 143 height 19
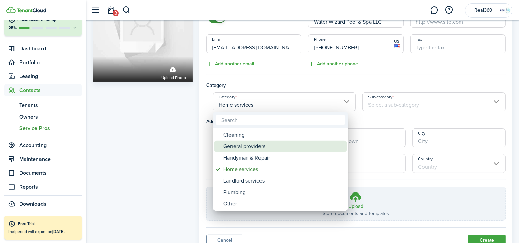
click at [282, 142] on div "General providers" at bounding box center [283, 145] width 120 height 11
type input "General providers"
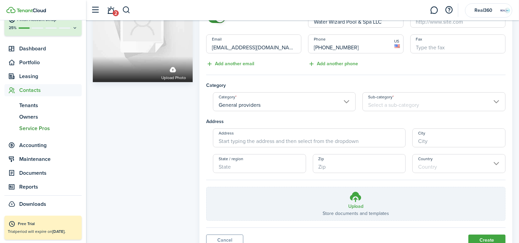
click at [430, 103] on input "Sub-category" at bounding box center [434, 101] width 143 height 19
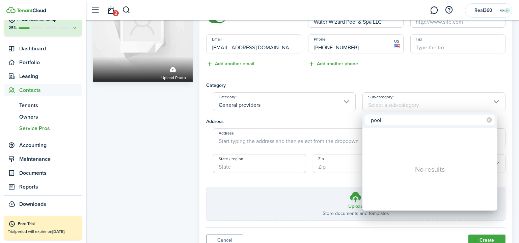
type input "pool"
click at [321, 107] on div at bounding box center [259, 121] width 627 height 351
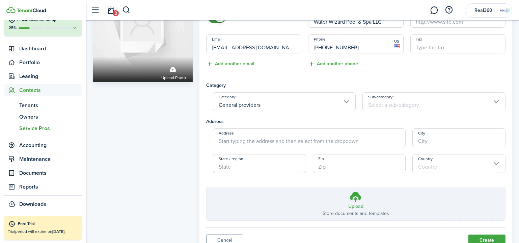
click at [289, 111] on professional-form "General information First name [PERSON_NAME] Last name [PERSON_NAME] Middle nam…" at bounding box center [355, 97] width 299 height 248
click at [291, 105] on input "General providers" at bounding box center [284, 101] width 143 height 19
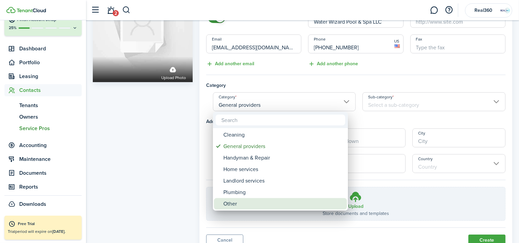
click at [279, 200] on div "Other" at bounding box center [283, 203] width 120 height 11
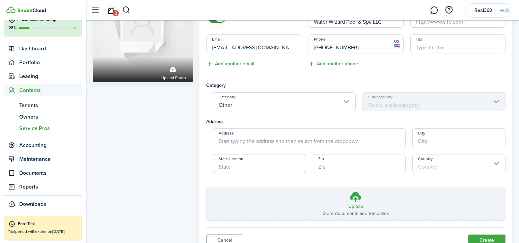
click at [456, 100] on mbsc-scroller "Sub-category" at bounding box center [434, 101] width 143 height 19
click at [260, 103] on input "Other" at bounding box center [284, 101] width 143 height 19
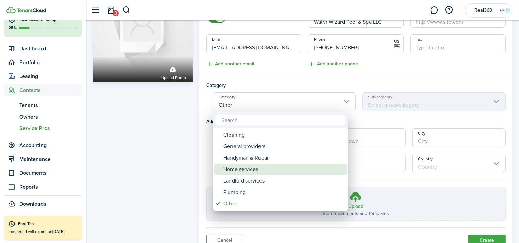
click at [268, 170] on div "Home services" at bounding box center [283, 168] width 120 height 11
type input "Home services"
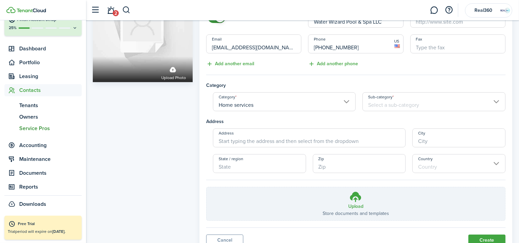
click at [416, 102] on input "Sub-category" at bounding box center [434, 101] width 143 height 19
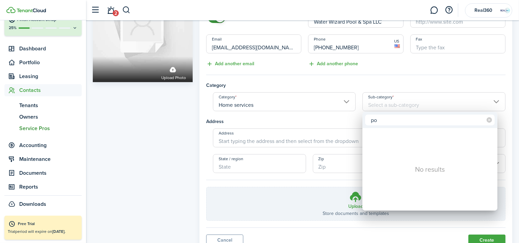
type input "p"
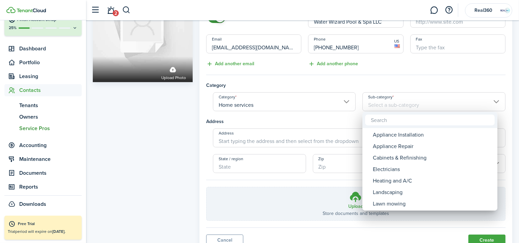
click at [294, 123] on div at bounding box center [259, 121] width 627 height 351
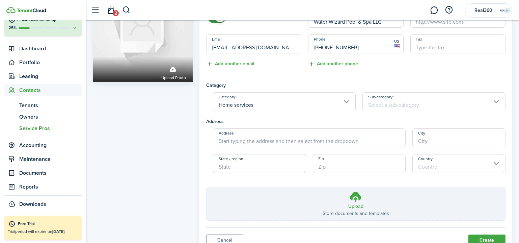
click at [265, 140] on input "Address" at bounding box center [309, 137] width 193 height 19
paste input "[STREET_ADDRESS][PERSON_NAME][PERSON_NAME]"
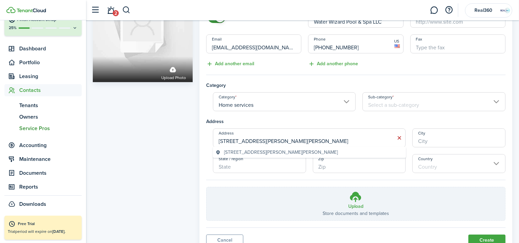
click at [349, 152] on geo-item "[STREET_ADDRESS][PERSON_NAME][PERSON_NAME]" at bounding box center [310, 152] width 188 height 7
type input "[STREET_ADDRESS][PERSON_NAME]"
type input "[GEOGRAPHIC_DATA][PERSON_NAME]"
type input "FL"
type input "33967"
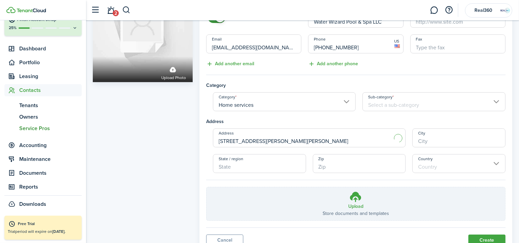
type input "[GEOGRAPHIC_DATA]"
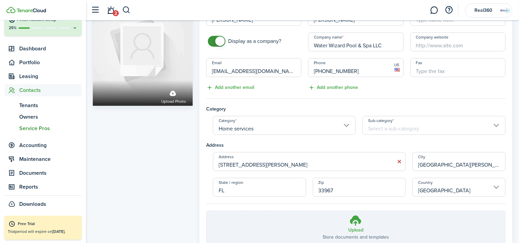
scroll to position [0, 0]
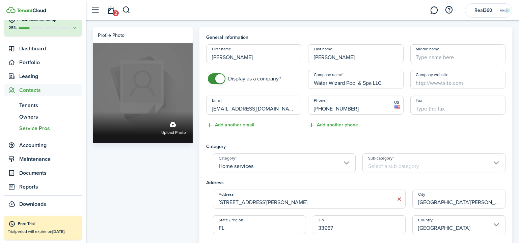
click at [164, 76] on label "Upload photo" at bounding box center [143, 93] width 100 height 100
click at [93, 111] on input "Upload photo" at bounding box center [93, 111] width 0 height 0
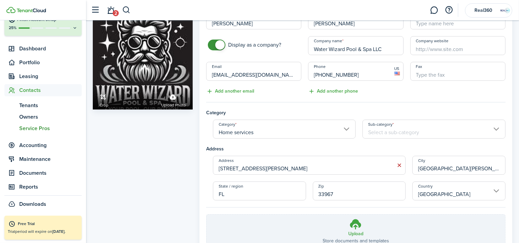
scroll to position [88, 0]
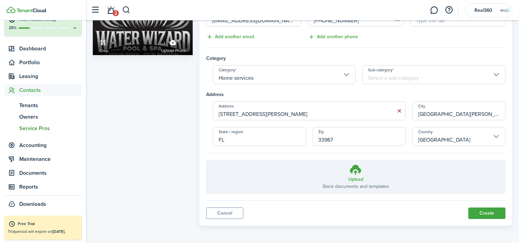
click at [489, 212] on button "Create" at bounding box center [487, 212] width 37 height 11
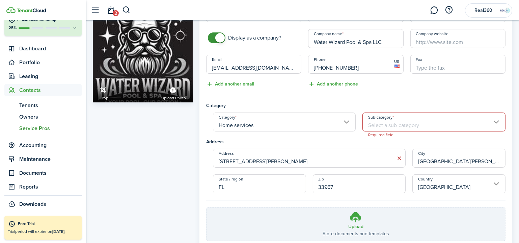
scroll to position [41, 0]
click at [407, 124] on input "Sub-category" at bounding box center [434, 121] width 143 height 19
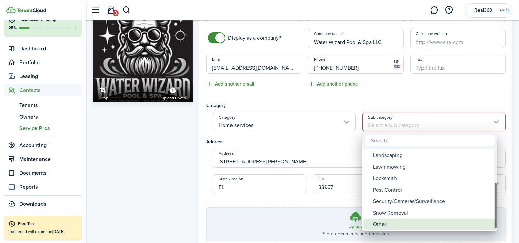
click at [431, 225] on div "Other" at bounding box center [433, 223] width 120 height 11
type input "Other"
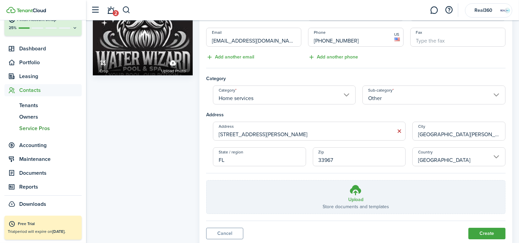
scroll to position [88, 0]
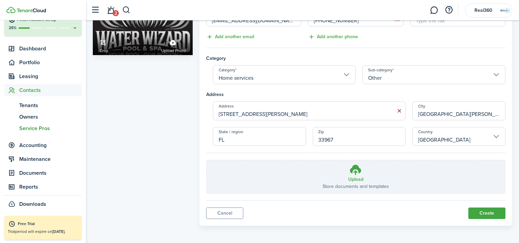
click at [483, 213] on button "Create" at bounding box center [487, 212] width 37 height 11
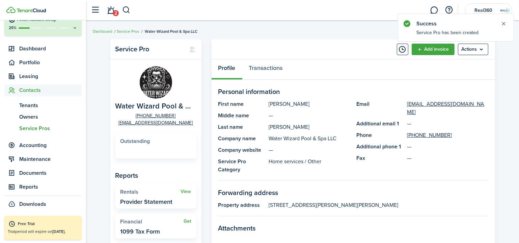
click at [501, 24] on button "Close notify" at bounding box center [503, 23] width 9 height 9
click at [130, 29] on link "Service Pros" at bounding box center [128, 31] width 23 height 6
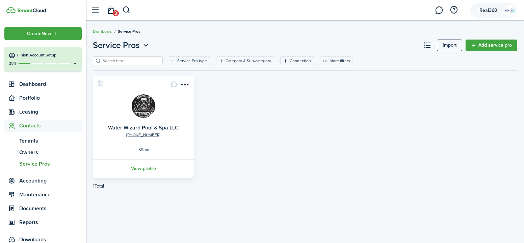
click at [492, 9] on span "Real360" at bounding box center [488, 10] width 27 height 5
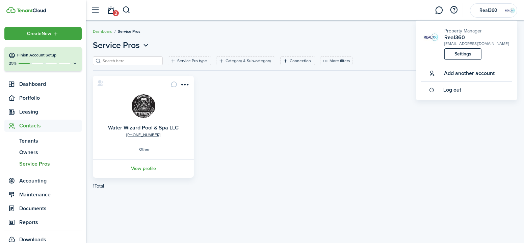
click at [462, 57] on link "Settings" at bounding box center [462, 53] width 37 height 11
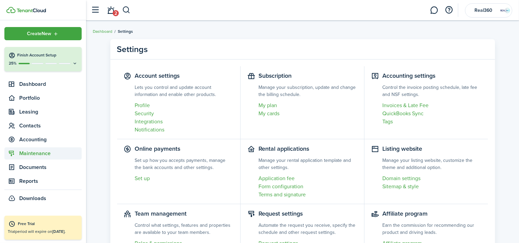
click at [38, 154] on span "Maintenance" at bounding box center [50, 153] width 62 height 8
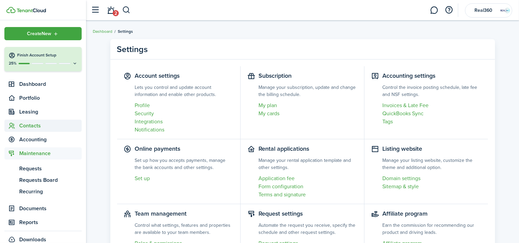
click at [34, 125] on span "Contacts" at bounding box center [50, 126] width 62 height 8
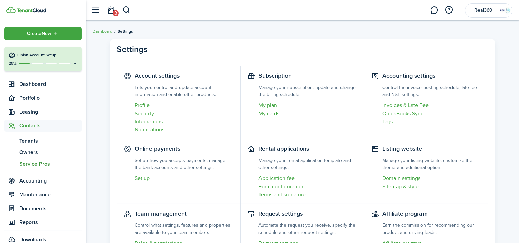
click at [35, 165] on span "Service Pros" at bounding box center [50, 164] width 62 height 8
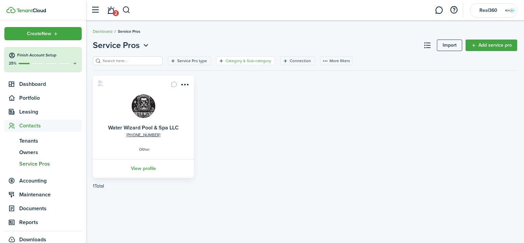
click at [228, 60] on filter-tag-label "Category & Sub-category" at bounding box center [249, 61] width 46 height 6
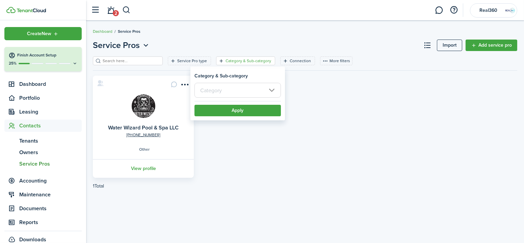
click at [231, 91] on input "text" at bounding box center [237, 90] width 86 height 15
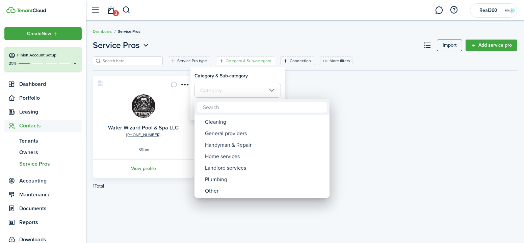
click at [373, 72] on div at bounding box center [262, 121] width 632 height 351
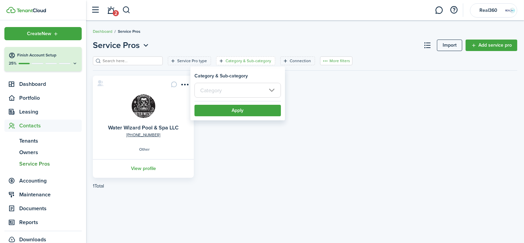
click at [327, 61] on button "More filters" at bounding box center [336, 60] width 32 height 9
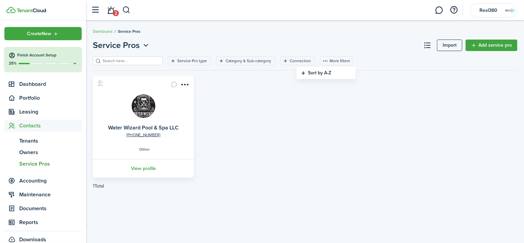
click at [249, 116] on div "[PHONE_NUMBER] Water Wizard Pool & Spa LLC Other View profile" at bounding box center [304, 127] width 431 height 102
click at [113, 59] on input "search" at bounding box center [130, 61] width 59 height 6
click at [266, 110] on div "[PHONE_NUMBER] Water Wizard Pool & Spa LLC Other View profile" at bounding box center [304, 127] width 431 height 102
click at [453, 8] on button "button" at bounding box center [453, 9] width 11 height 11
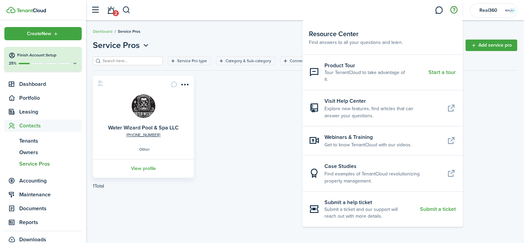
click at [246, 127] on div "[PHONE_NUMBER] Water Wizard Pool & Spa LLC Other View profile" at bounding box center [304, 127] width 431 height 102
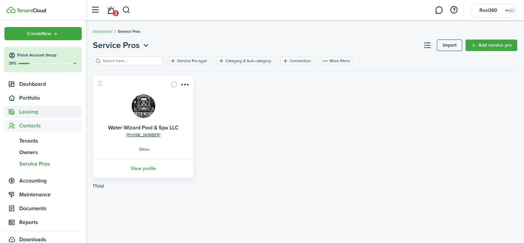
click at [39, 112] on span "Leasing" at bounding box center [50, 112] width 62 height 8
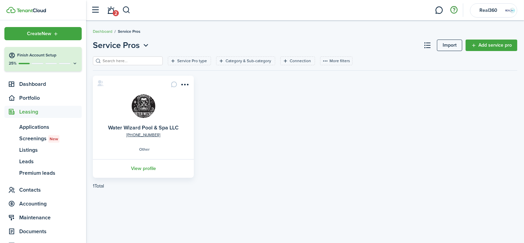
click at [451, 11] on button "button" at bounding box center [453, 9] width 11 height 11
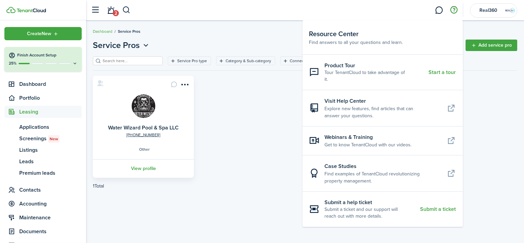
click at [144, 108] on img at bounding box center [144, 106] width 24 height 24
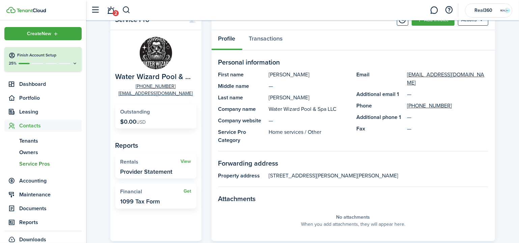
scroll to position [59, 0]
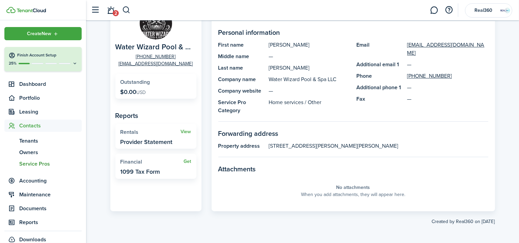
click at [187, 130] on link "View" at bounding box center [186, 131] width 10 height 5
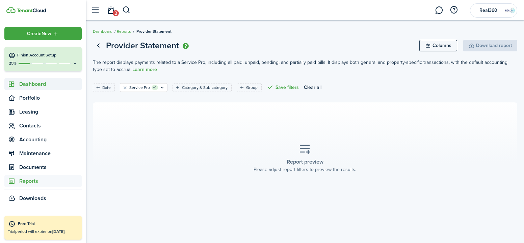
click at [30, 85] on span "Dashboard" at bounding box center [50, 84] width 62 height 8
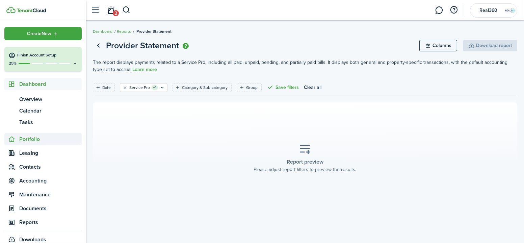
click at [30, 140] on span "Portfolio" at bounding box center [50, 139] width 62 height 8
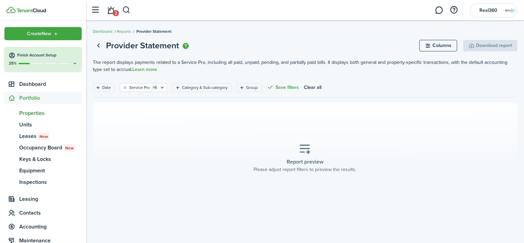
click at [35, 113] on span "Properties" at bounding box center [50, 113] width 62 height 8
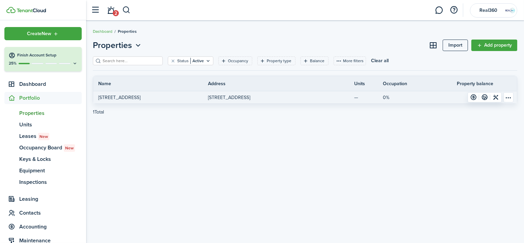
click at [504, 97] on table-menu-btn-icon "Open menu" at bounding box center [508, 97] width 10 height 10
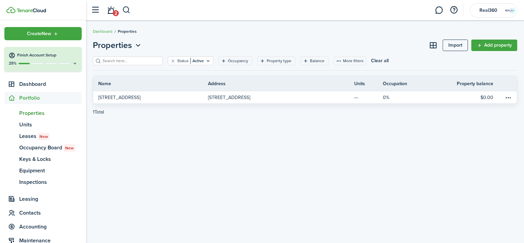
click at [283, 153] on div "Properties Import Add property Status Active Occupancy Property type Balance Mo…" at bounding box center [305, 132] width 438 height 192
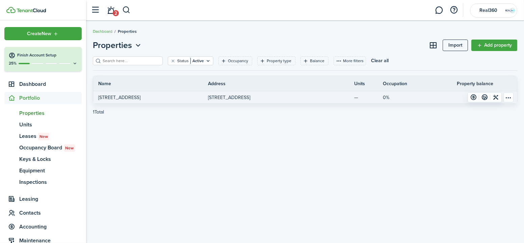
click at [505, 96] on table-menu-btn-icon "Open menu" at bounding box center [508, 97] width 10 height 10
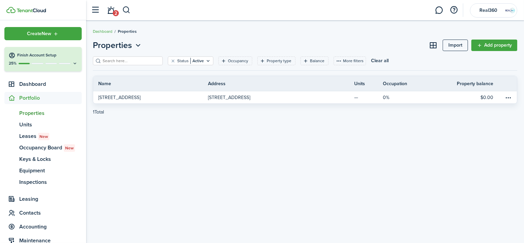
click at [357, 147] on div "Properties Import Add property Status Active Occupancy Property type Balance Mo…" at bounding box center [305, 132] width 438 height 192
click at [23, 86] on span "Dashboard" at bounding box center [50, 84] width 62 height 8
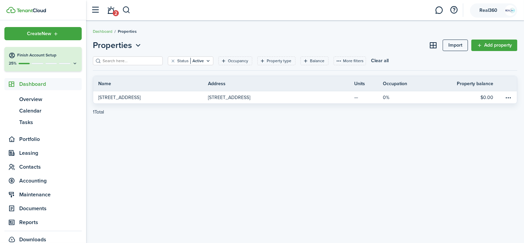
click at [506, 10] on img at bounding box center [510, 10] width 11 height 11
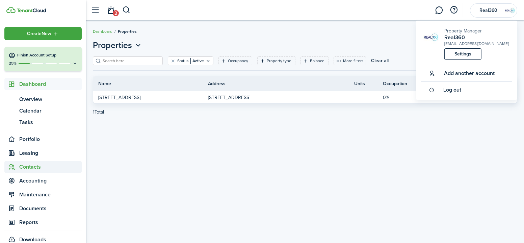
click at [24, 168] on span "Contacts" at bounding box center [50, 167] width 62 height 8
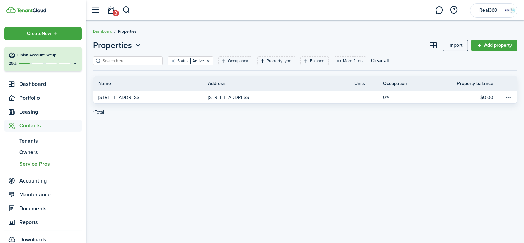
click at [30, 166] on span "Service Pros" at bounding box center [50, 164] width 62 height 8
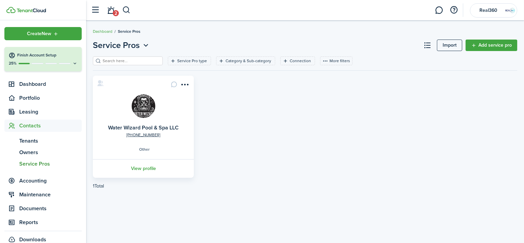
click at [492, 49] on link "Add service pro" at bounding box center [492, 44] width 52 height 11
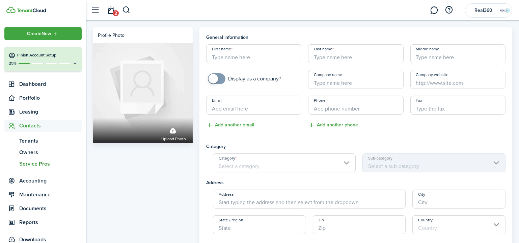
checkbox input "true"
click at [220, 76] on span at bounding box center [216, 78] width 7 height 11
click at [347, 79] on input "Company name" at bounding box center [355, 79] width 95 height 19
type input "Water Medic"
click at [264, 162] on input "Category" at bounding box center [284, 162] width 143 height 19
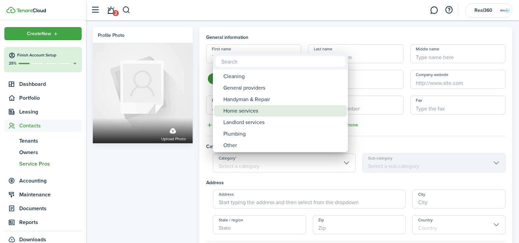
click at [263, 109] on div "Home services" at bounding box center [283, 110] width 120 height 11
type input "Home services"
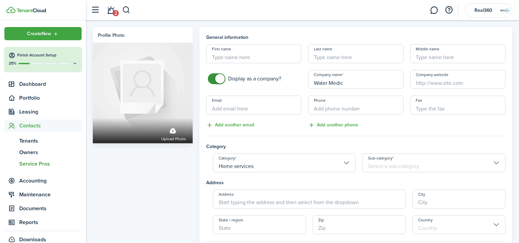
click at [421, 171] on input "Sub-category" at bounding box center [434, 162] width 143 height 19
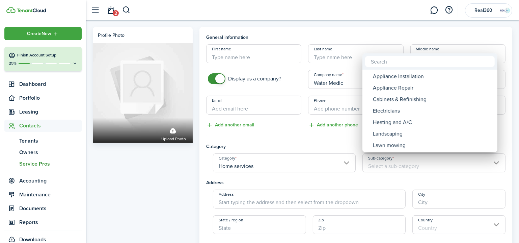
click at [421, 169] on div at bounding box center [259, 121] width 627 height 351
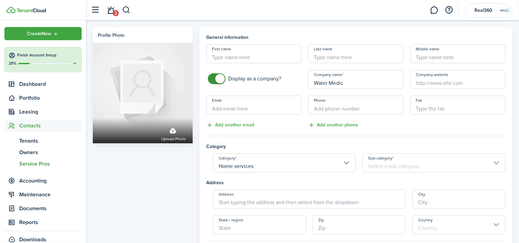
click at [420, 166] on input "Sub-category" at bounding box center [434, 162] width 143 height 19
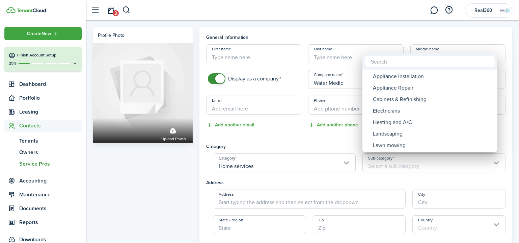
click at [266, 164] on div at bounding box center [259, 121] width 627 height 351
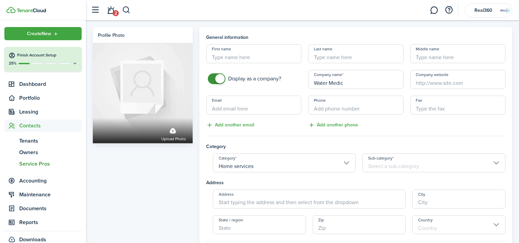
click at [266, 164] on input "Home services" at bounding box center [284, 162] width 143 height 19
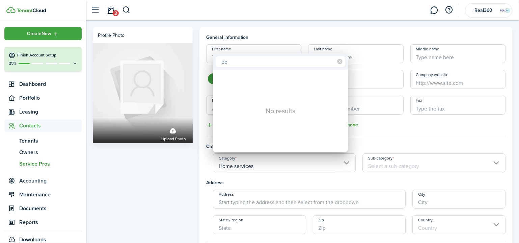
type input "p"
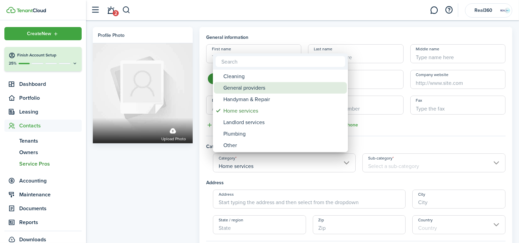
click at [258, 89] on div "General providers" at bounding box center [283, 87] width 120 height 11
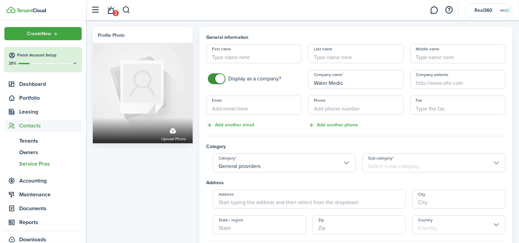
click at [415, 161] on input "Sub-category" at bounding box center [434, 162] width 143 height 19
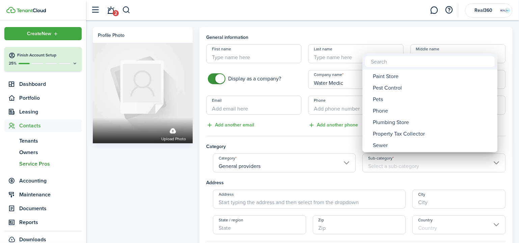
click at [271, 166] on div at bounding box center [259, 121] width 627 height 351
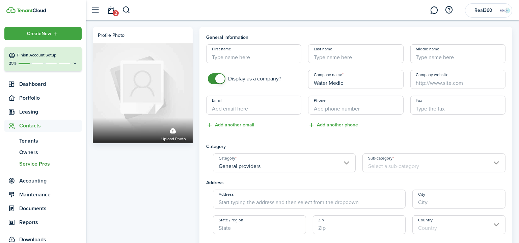
click at [271, 166] on input "General providers" at bounding box center [284, 162] width 143 height 19
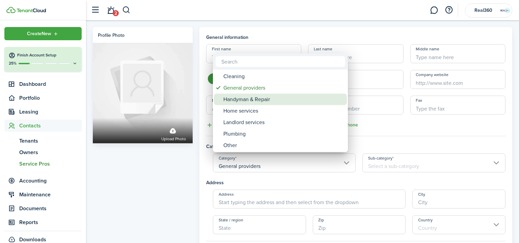
click at [263, 100] on div "Handyman & Repair" at bounding box center [283, 99] width 120 height 11
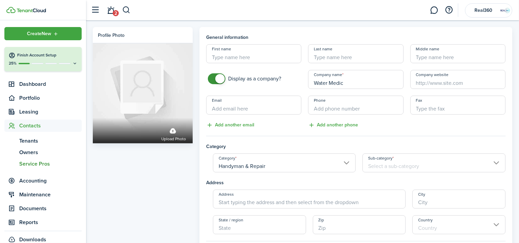
click at [398, 163] on input "Sub-category" at bounding box center [434, 162] width 143 height 19
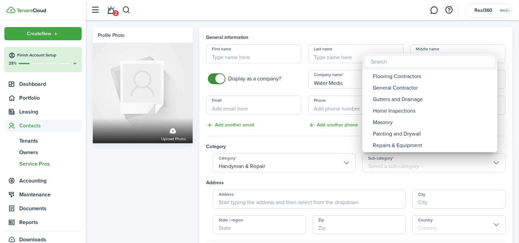
click at [249, 164] on div at bounding box center [259, 121] width 627 height 351
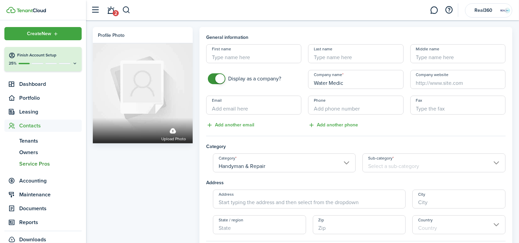
click at [249, 164] on input "Handyman & Repair" at bounding box center [284, 162] width 143 height 19
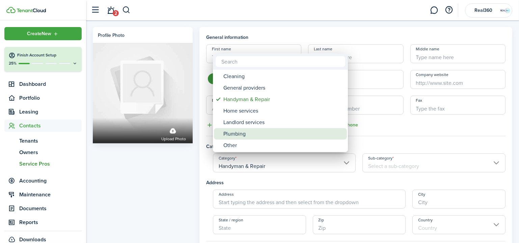
click at [248, 131] on div "Plumbing" at bounding box center [283, 133] width 120 height 11
type input "Plumbing"
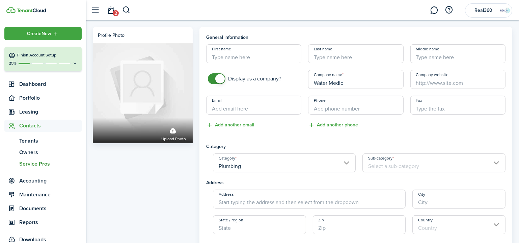
click at [387, 160] on input "Sub-category" at bounding box center [434, 162] width 143 height 19
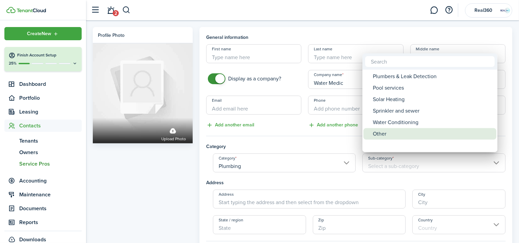
click at [395, 134] on div "Other" at bounding box center [433, 133] width 120 height 11
type input "Other"
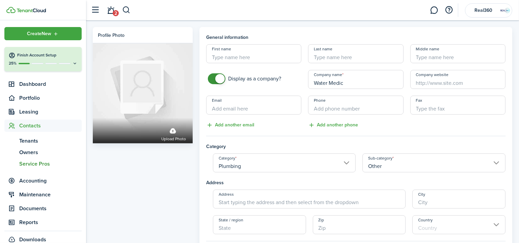
click at [340, 159] on input "Plumbing" at bounding box center [284, 162] width 143 height 19
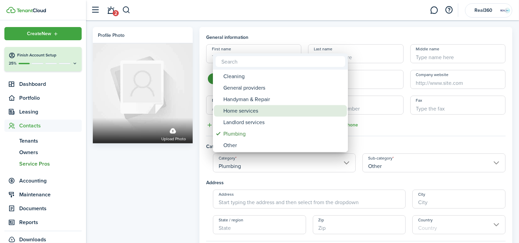
click at [256, 111] on div "Home services" at bounding box center [283, 110] width 120 height 11
type input "Home services"
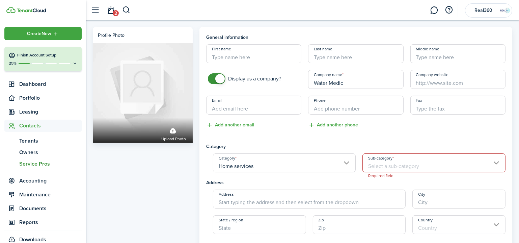
click at [402, 167] on input "Sub-category" at bounding box center [434, 162] width 143 height 19
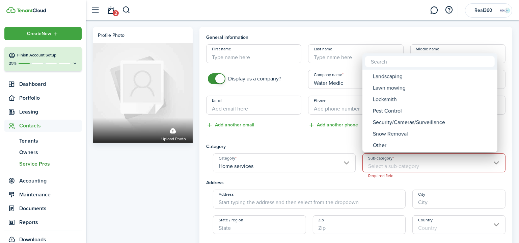
click at [310, 160] on div at bounding box center [259, 121] width 627 height 351
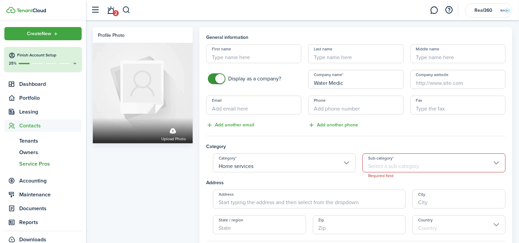
click at [310, 160] on input "Home services" at bounding box center [284, 162] width 143 height 19
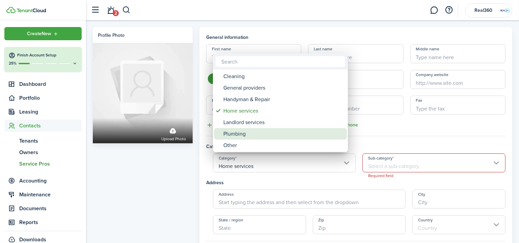
click at [257, 132] on div "Plumbing" at bounding box center [283, 133] width 120 height 11
type input "Plumbing"
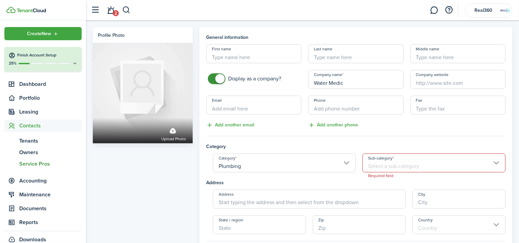
click at [401, 163] on input "Sub-category" at bounding box center [434, 162] width 143 height 19
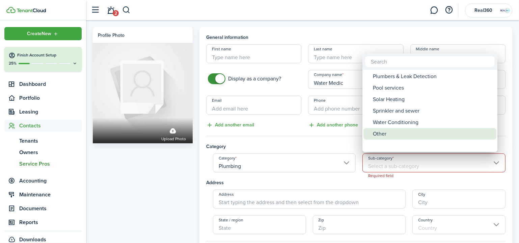
click at [401, 136] on div "Other" at bounding box center [433, 133] width 120 height 11
type input "Other"
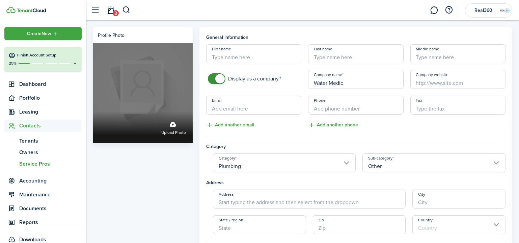
click at [165, 69] on label "Upload photo" at bounding box center [143, 93] width 100 height 100
click at [93, 111] on input "Upload photo" at bounding box center [93, 111] width 0 height 0
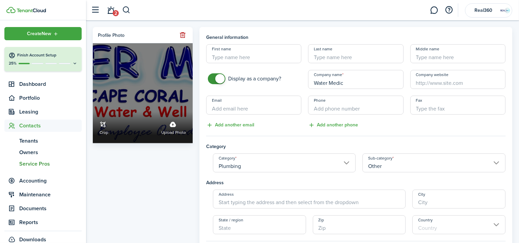
click at [104, 128] on link "Crop" at bounding box center [104, 127] width 9 height 18
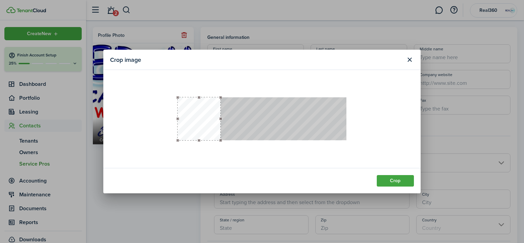
drag, startPoint x: 220, startPoint y: 118, endPoint x: 299, endPoint y: 121, distance: 79.7
click at [299, 121] on div at bounding box center [262, 118] width 169 height 43
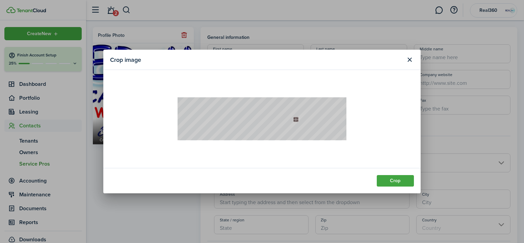
drag, startPoint x: 300, startPoint y: 121, endPoint x: 247, endPoint y: 119, distance: 52.4
click at [247, 97] on div at bounding box center [262, 97] width 169 height 0
click at [387, 179] on button "Crop" at bounding box center [395, 180] width 37 height 11
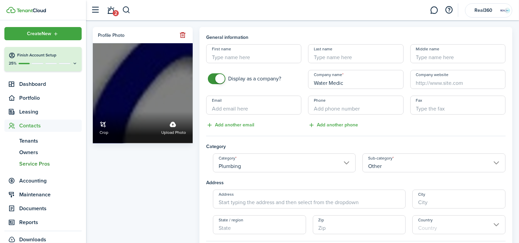
click at [107, 124] on link "Crop" at bounding box center [104, 127] width 9 height 18
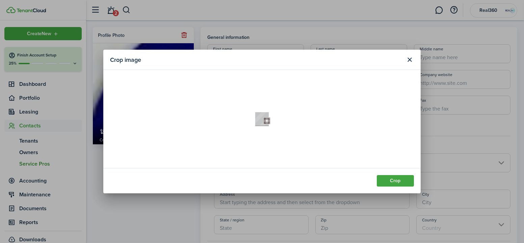
click at [410, 59] on button "Close modal" at bounding box center [409, 59] width 11 height 11
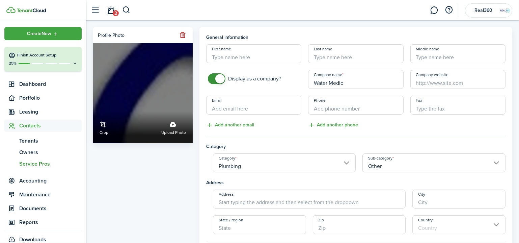
click at [152, 83] on label "Crop Upload photo" at bounding box center [143, 93] width 100 height 100
click at [93, 111] on input "Crop Upload photo" at bounding box center [93, 111] width 0 height 0
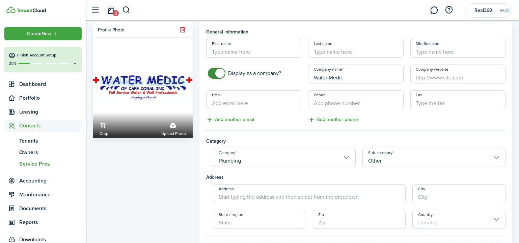
scroll to position [88, 0]
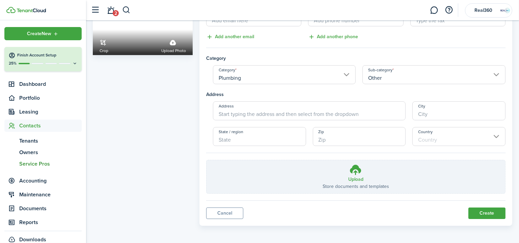
click at [482, 209] on button "Create" at bounding box center [487, 212] width 37 height 11
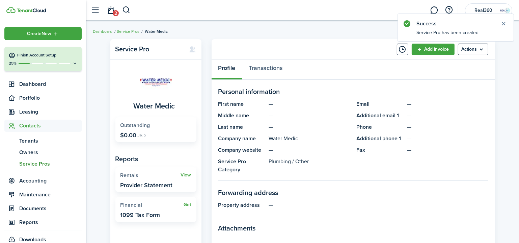
click at [478, 49] on menu-btn "Actions" at bounding box center [473, 49] width 30 height 11
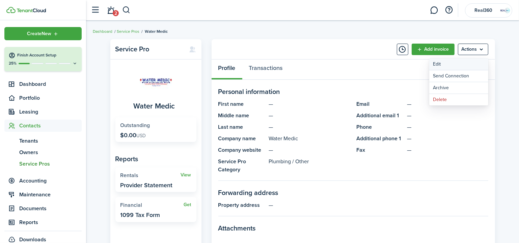
click at [454, 63] on link "Edit" at bounding box center [458, 63] width 59 height 11
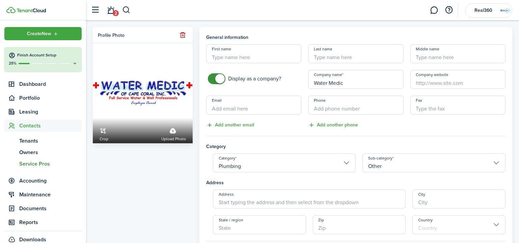
click at [262, 201] on input "Address" at bounding box center [309, 198] width 193 height 19
paste input "[STREET_ADDRESS]"
click at [266, 213] on span "[STREET_ADDRESS]" at bounding box center [245, 213] width 42 height 7
type input "1513 SE 16th Pl"
type input "[GEOGRAPHIC_DATA]"
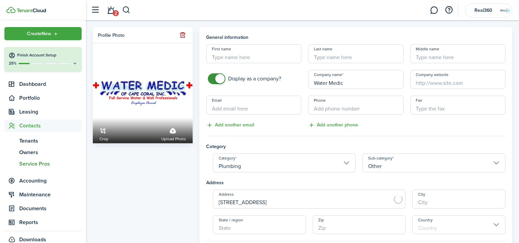
type input "FL"
type input "33990"
type input "[GEOGRAPHIC_DATA]"
click at [217, 111] on input "Email" at bounding box center [253, 105] width 95 height 19
paste input "[EMAIL_ADDRESS][DOMAIN_NAME]"
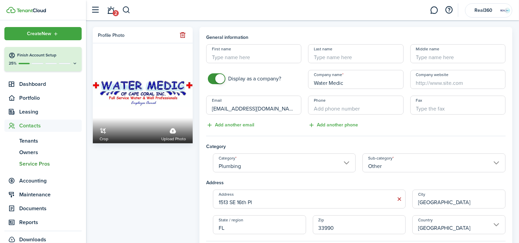
type input "[EMAIL_ADDRESS][DOMAIN_NAME]"
click at [354, 110] on input "+1" at bounding box center [355, 105] width 95 height 19
paste input "[PHONE_NUMBER]"
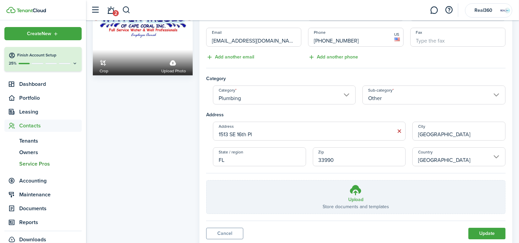
scroll to position [88, 0]
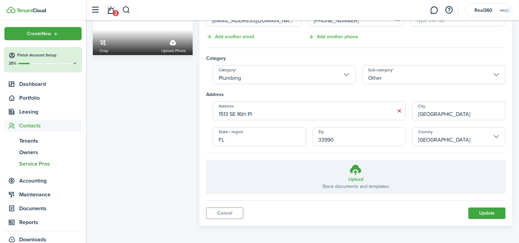
type input "[PHONE_NUMBER]"
click at [476, 211] on button "Update" at bounding box center [487, 212] width 37 height 11
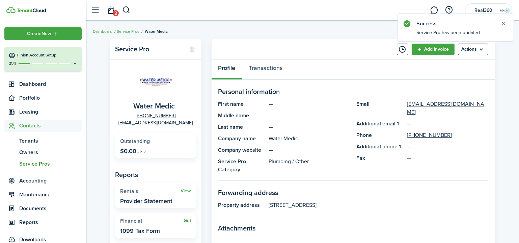
click at [133, 30] on link "Service Pros" at bounding box center [128, 31] width 23 height 6
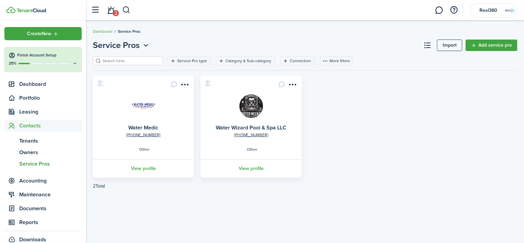
click at [260, 167] on link "View profile" at bounding box center [251, 168] width 103 height 19
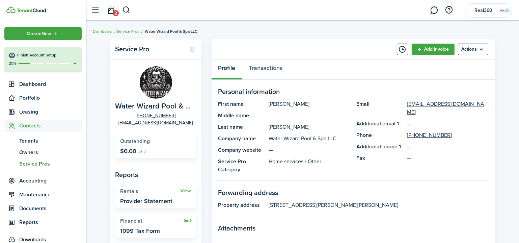
click at [471, 52] on menu-btn "Actions" at bounding box center [473, 49] width 30 height 11
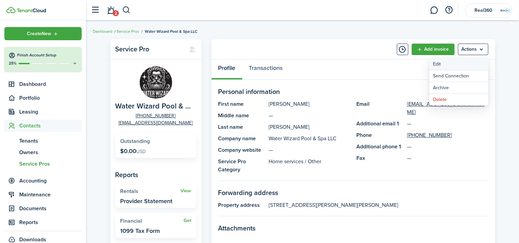
click at [473, 63] on link "Edit" at bounding box center [458, 63] width 59 height 11
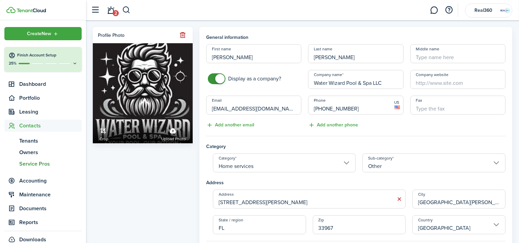
click at [306, 162] on input "Home services" at bounding box center [284, 162] width 143 height 19
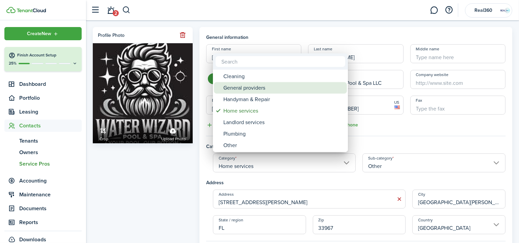
click at [263, 87] on div "General providers" at bounding box center [283, 87] width 120 height 11
type input "General providers"
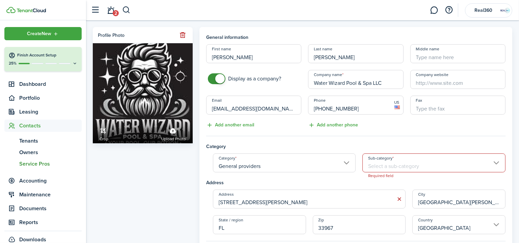
click at [389, 164] on input "Sub-category" at bounding box center [434, 162] width 143 height 19
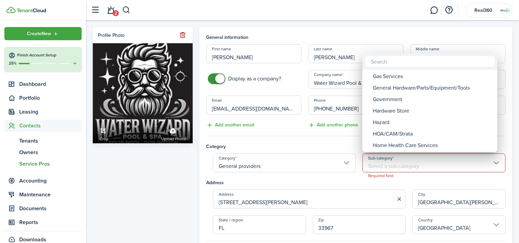
click at [246, 165] on div at bounding box center [259, 121] width 627 height 351
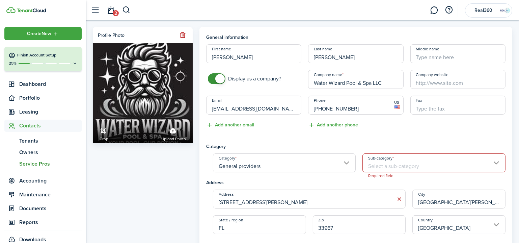
click at [253, 165] on input "General providers" at bounding box center [284, 162] width 143 height 19
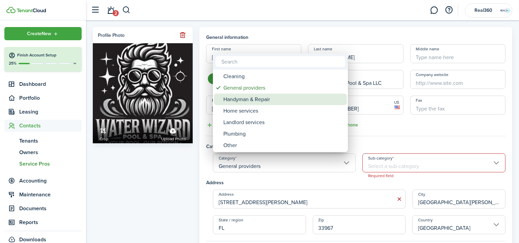
click at [259, 99] on div "Handyman & Repair" at bounding box center [283, 99] width 120 height 11
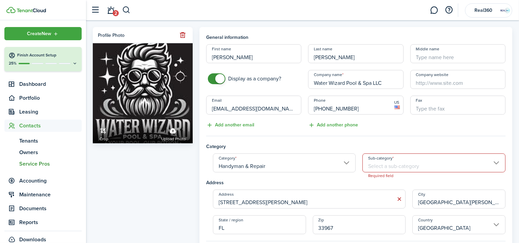
click at [420, 161] on input "Sub-category" at bounding box center [434, 162] width 143 height 19
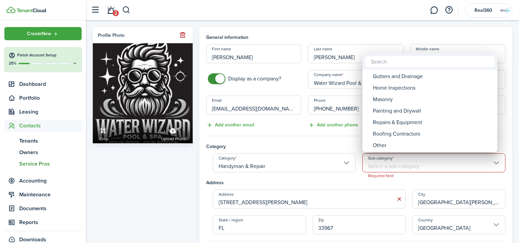
click at [275, 169] on div at bounding box center [259, 121] width 627 height 351
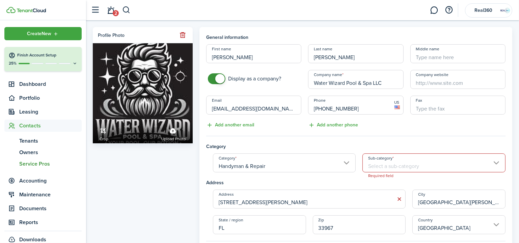
click at [273, 163] on input "Handyman & Repair" at bounding box center [284, 162] width 143 height 19
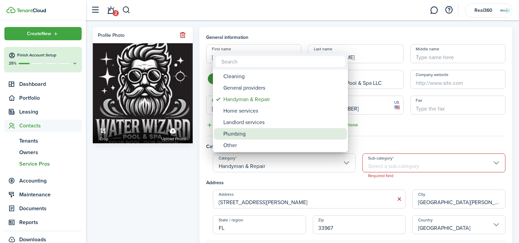
click at [247, 131] on div "Plumbing" at bounding box center [283, 133] width 120 height 11
type input "Plumbing"
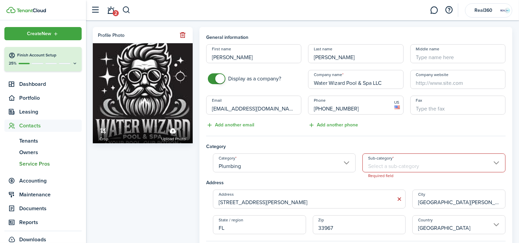
click at [402, 164] on input "Sub-category" at bounding box center [434, 162] width 143 height 19
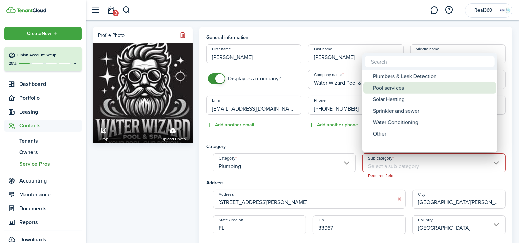
click at [411, 88] on div "Pool services" at bounding box center [433, 87] width 120 height 11
type input "Pool services"
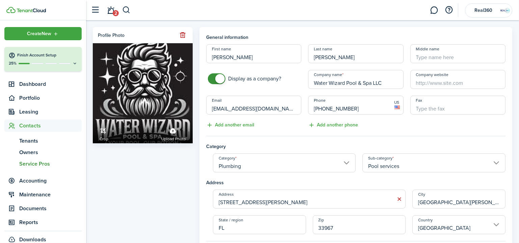
scroll to position [88, 0]
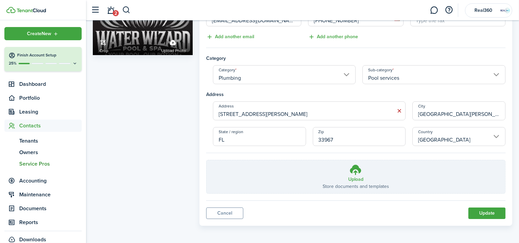
click at [481, 208] on button "Update" at bounding box center [487, 212] width 37 height 11
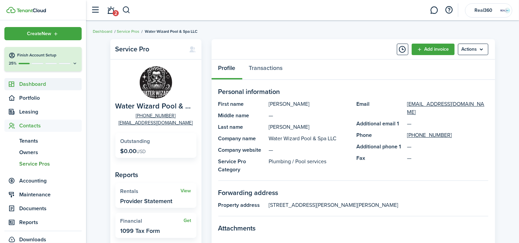
click at [37, 83] on span "Dashboard" at bounding box center [50, 84] width 62 height 8
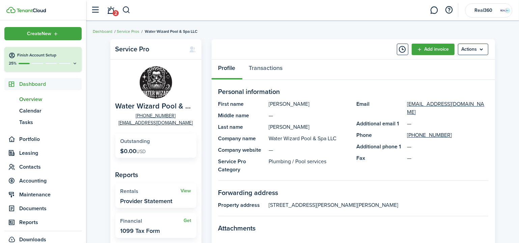
click at [35, 95] on span "Overview" at bounding box center [50, 99] width 62 height 8
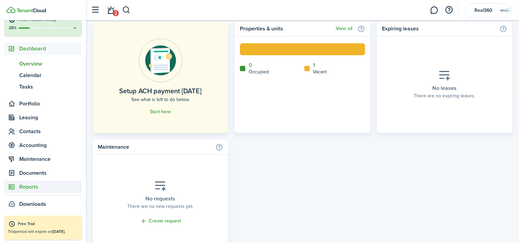
scroll to position [429, 0]
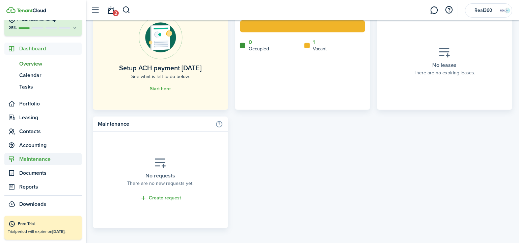
click at [29, 160] on span "Maintenance" at bounding box center [50, 159] width 62 height 8
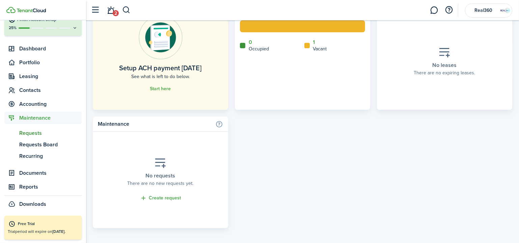
click at [33, 133] on span "Requests" at bounding box center [50, 133] width 62 height 8
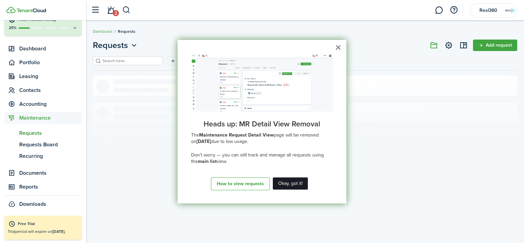
click at [287, 184] on button "Okay, got it!" at bounding box center [290, 183] width 35 height 12
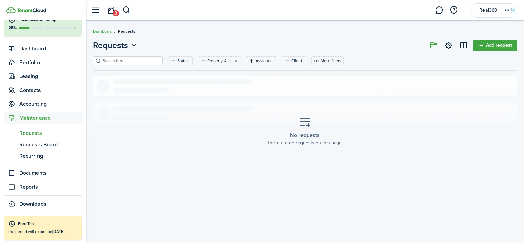
click at [34, 118] on span "Maintenance" at bounding box center [50, 118] width 62 height 8
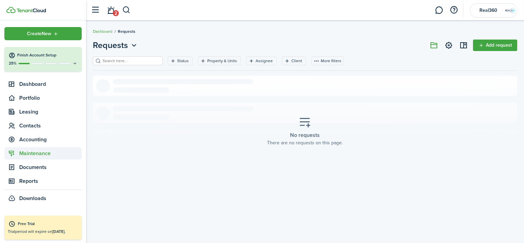
click at [47, 154] on span "Maintenance" at bounding box center [50, 153] width 62 height 8
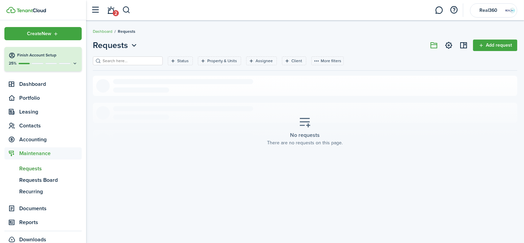
click at [38, 169] on span "Requests" at bounding box center [50, 168] width 62 height 8
click at [38, 177] on span "Requests Board" at bounding box center [50, 180] width 62 height 8
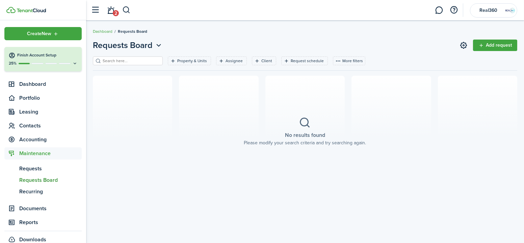
click at [31, 153] on span "Maintenance" at bounding box center [50, 153] width 62 height 8
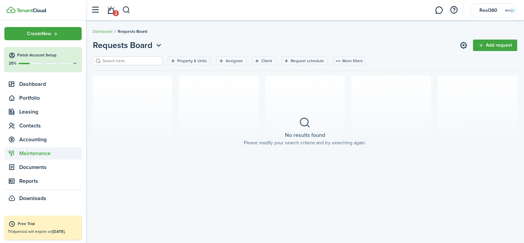
click at [31, 153] on span "Maintenance" at bounding box center [50, 153] width 62 height 8
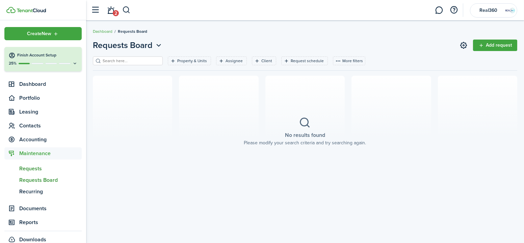
click at [36, 168] on span "Requests" at bounding box center [50, 168] width 62 height 8
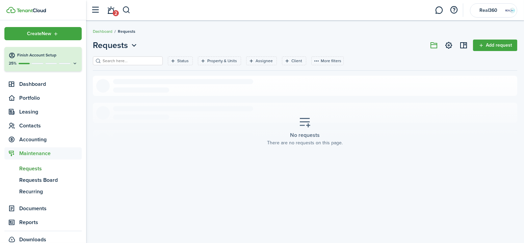
click at [103, 30] on link "Dashboard" at bounding box center [103, 31] width 20 height 6
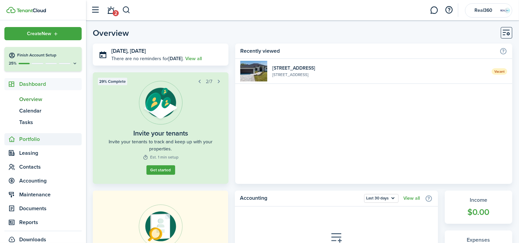
click at [31, 142] on span "Portfolio" at bounding box center [50, 139] width 62 height 8
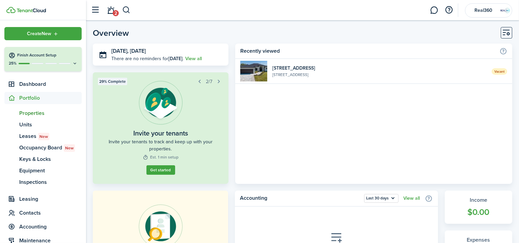
click at [27, 111] on span "Properties" at bounding box center [50, 113] width 62 height 8
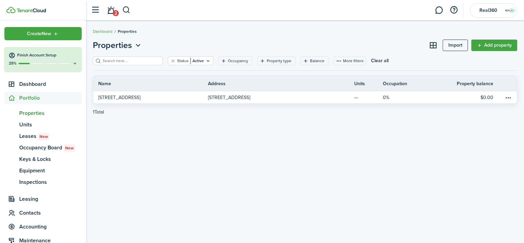
click at [473, 48] on link "Add property" at bounding box center [494, 44] width 46 height 11
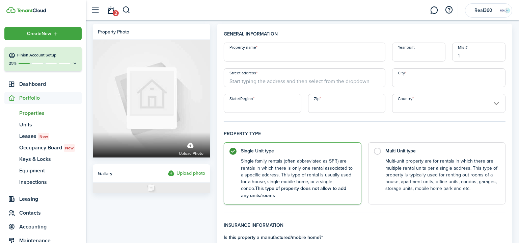
click at [300, 48] on input "Property name" at bounding box center [305, 52] width 162 height 19
click at [269, 60] on input "1640" at bounding box center [305, 52] width 162 height 19
paste input "[STREET_ADDRESS]"
drag, startPoint x: 273, startPoint y: 55, endPoint x: 407, endPoint y: 56, distance: 134.7
click at [407, 56] on div "Property name [STREET_ADDRESS] Year built Mls # Street address City State/Regio…" at bounding box center [364, 78] width 289 height 70
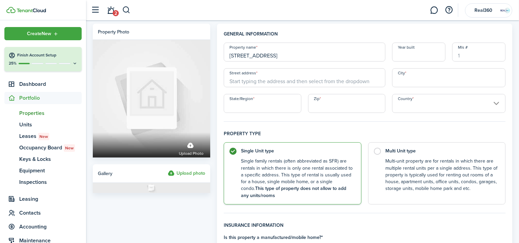
type input "[STREET_ADDRESS]"
click at [346, 81] on input "Street address" at bounding box center [305, 77] width 162 height 19
paste input "[STREET_ADDRESS]"
click at [277, 91] on span "[STREET_ADDRESS]" at bounding box center [256, 92] width 42 height 7
type input "[STREET_ADDRESS]"
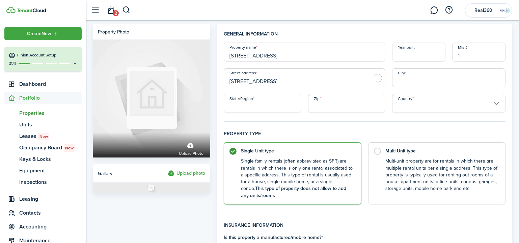
type input "[GEOGRAPHIC_DATA]"
type input "FL"
type input "33993"
type input "[GEOGRAPHIC_DATA]"
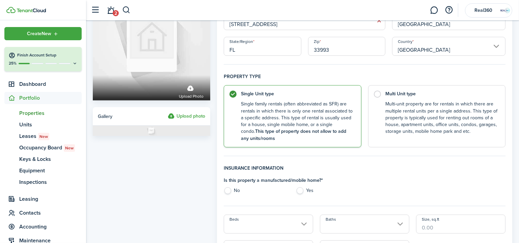
scroll to position [92, 0]
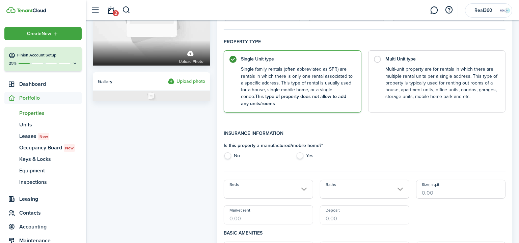
click at [228, 156] on label "No" at bounding box center [256, 157] width 65 height 10
radio input "true"
click at [243, 185] on input "Beds" at bounding box center [268, 189] width 89 height 19
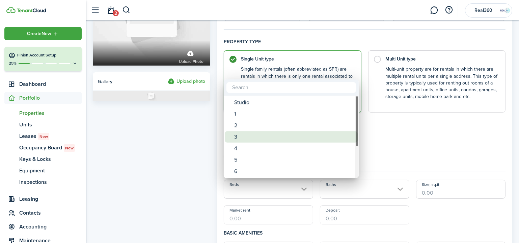
click at [256, 133] on div "3" at bounding box center [294, 136] width 120 height 11
type input "3"
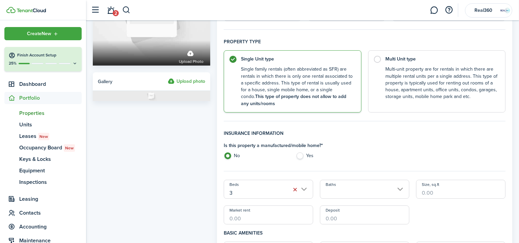
click at [346, 188] on input "Baths" at bounding box center [364, 189] width 89 height 19
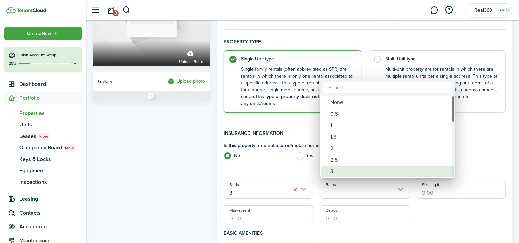
click at [350, 168] on div "3" at bounding box center [391, 170] width 120 height 11
type input "3"
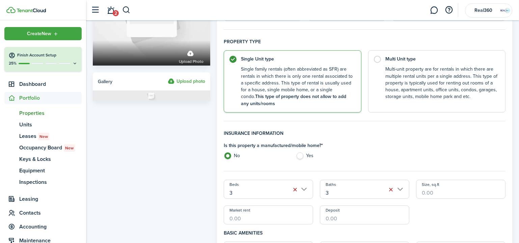
click at [452, 195] on input "Size, sq.ft" at bounding box center [460, 189] width 89 height 19
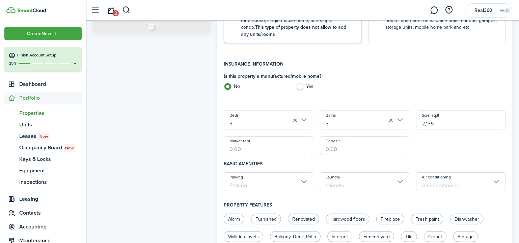
scroll to position [184, 0]
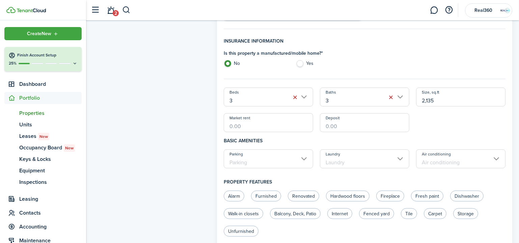
click at [263, 157] on input "Parking" at bounding box center [268, 158] width 89 height 19
type input "2,135"
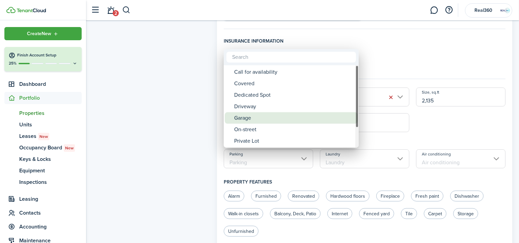
click at [257, 118] on div "Garage" at bounding box center [294, 117] width 120 height 11
type input "Garage"
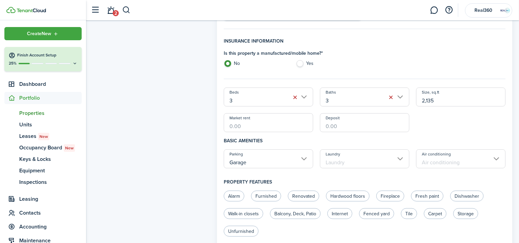
click at [358, 158] on input "Laundry" at bounding box center [364, 158] width 89 height 19
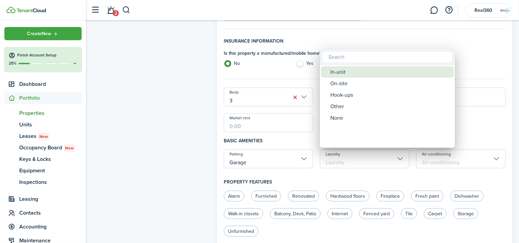
click at [339, 72] on div "In-unit" at bounding box center [391, 71] width 120 height 11
type input "In-unit"
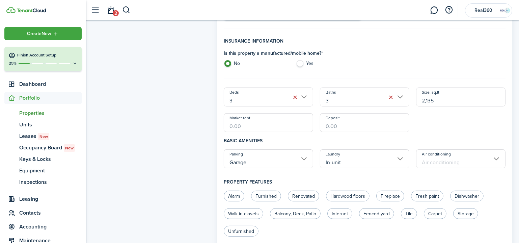
click at [456, 157] on input "Air conditioning" at bounding box center [460, 158] width 89 height 19
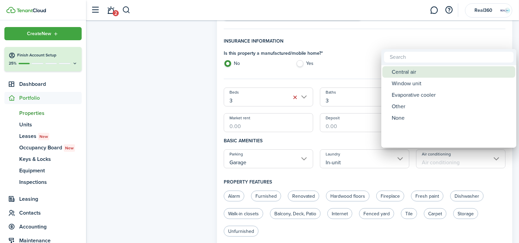
click at [414, 71] on div "Central air" at bounding box center [452, 71] width 120 height 11
type input "Central air"
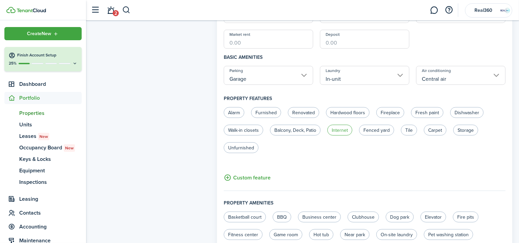
scroll to position [276, 0]
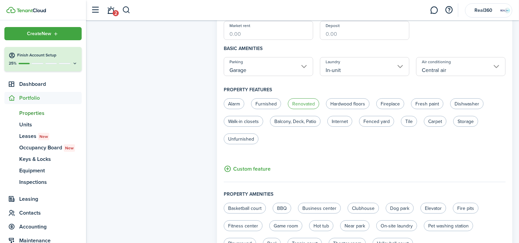
click at [305, 104] on label "Renovated" at bounding box center [303, 103] width 31 height 11
radio input "true"
click at [427, 102] on label "Fresh paint" at bounding box center [427, 103] width 32 height 11
radio input "true"
click at [453, 105] on label "Dishwasher" at bounding box center [466, 103] width 33 height 11
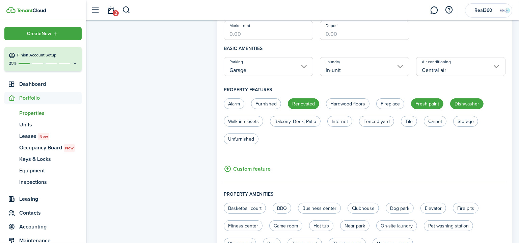
radio input "true"
click at [247, 120] on label "Walk-in closets" at bounding box center [243, 121] width 39 height 11
radio input "true"
drag, startPoint x: 407, startPoint y: 120, endPoint x: 410, endPoint y: 118, distance: 3.6
click at [407, 119] on label "Tile" at bounding box center [409, 121] width 16 height 11
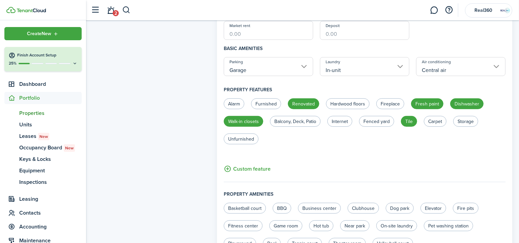
radio input "true"
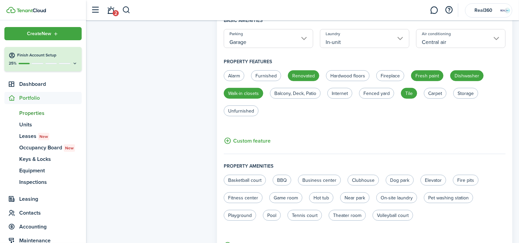
scroll to position [337, 0]
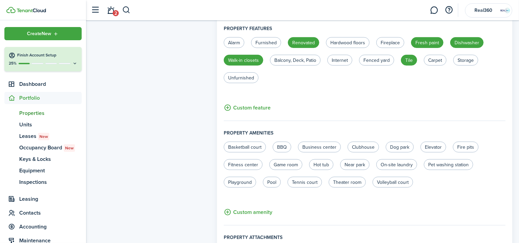
click at [257, 107] on button "Custom feature" at bounding box center [247, 107] width 47 height 8
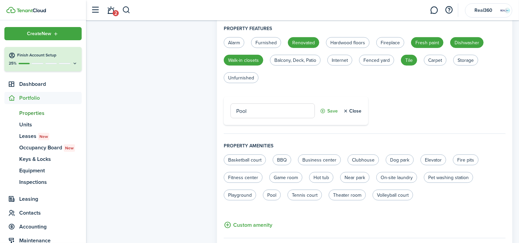
type input "Pool"
click at [331, 112] on button "Save" at bounding box center [329, 110] width 18 height 15
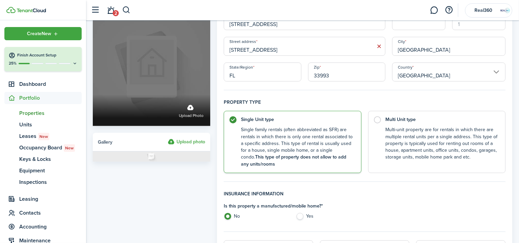
scroll to position [30, 0]
click at [164, 76] on label "Upload photo" at bounding box center [151, 67] width 117 height 117
click at [93, 96] on input "Upload photo" at bounding box center [93, 96] width 0 height 0
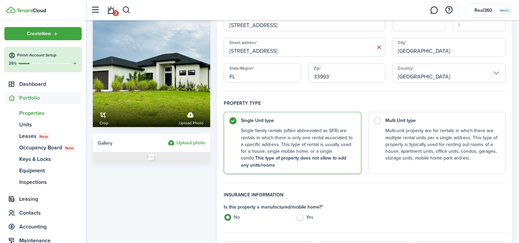
click at [182, 142] on label "Upload photo" at bounding box center [186, 143] width 37 height 8
click at [168, 139] on input "Upload photo" at bounding box center [168, 139] width 0 height 0
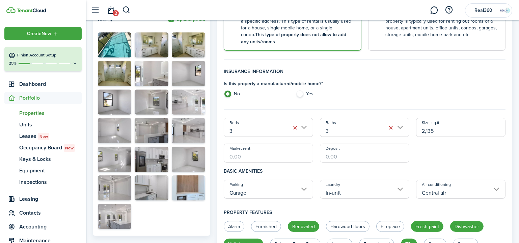
scroll to position [153, 0]
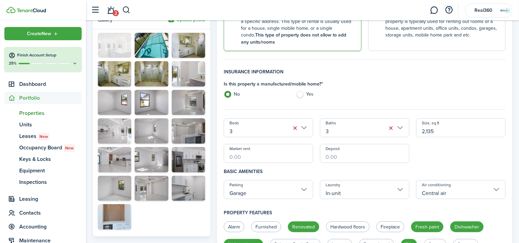
drag, startPoint x: 111, startPoint y: 212, endPoint x: 113, endPoint y: 44, distance: 168.5
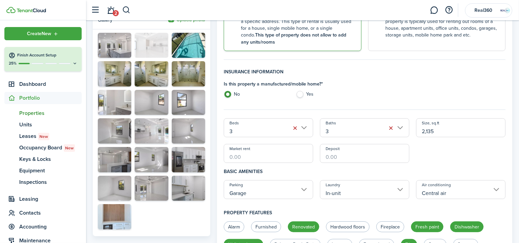
drag, startPoint x: 114, startPoint y: 163, endPoint x: 155, endPoint y: 50, distance: 119.4
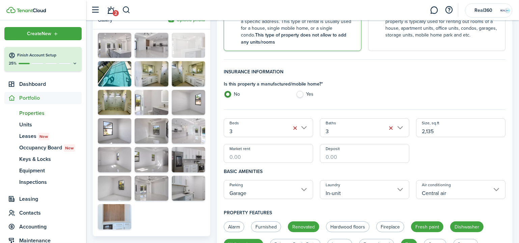
drag, startPoint x: 121, startPoint y: 161, endPoint x: 192, endPoint y: 42, distance: 138.5
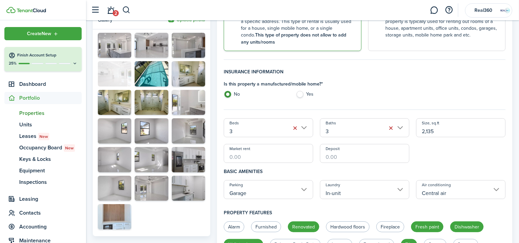
drag, startPoint x: 187, startPoint y: 130, endPoint x: 113, endPoint y: 72, distance: 94.3
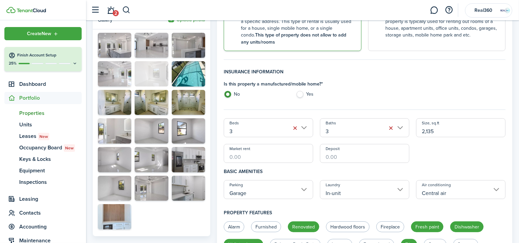
drag, startPoint x: 187, startPoint y: 129, endPoint x: 144, endPoint y: 71, distance: 72.0
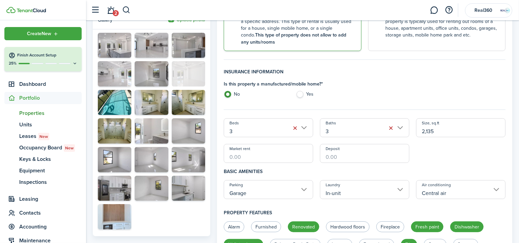
drag, startPoint x: 157, startPoint y: 187, endPoint x: 188, endPoint y: 78, distance: 113.2
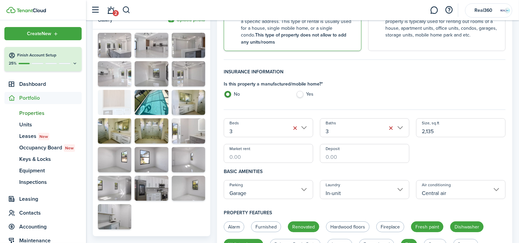
drag, startPoint x: 113, startPoint y: 218, endPoint x: 115, endPoint y: 98, distance: 120.2
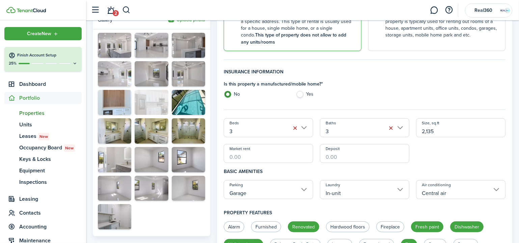
drag, startPoint x: 153, startPoint y: 184, endPoint x: 153, endPoint y: 99, distance: 85.8
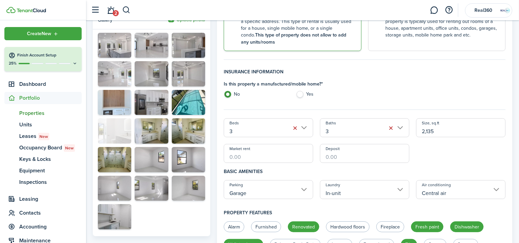
drag, startPoint x: 117, startPoint y: 156, endPoint x: 116, endPoint y: 124, distance: 32.8
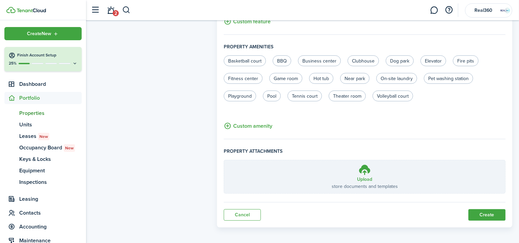
scroll to position [439, 0]
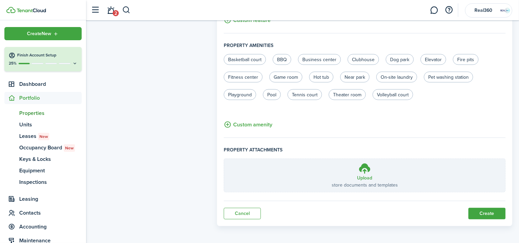
click at [477, 209] on button "Create" at bounding box center [487, 213] width 37 height 11
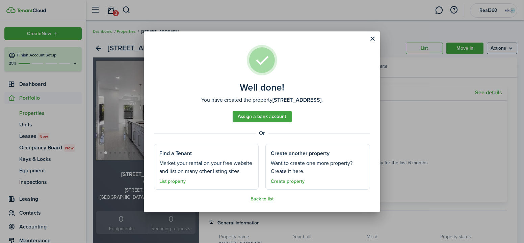
click at [370, 38] on button "Close modal" at bounding box center [372, 38] width 11 height 11
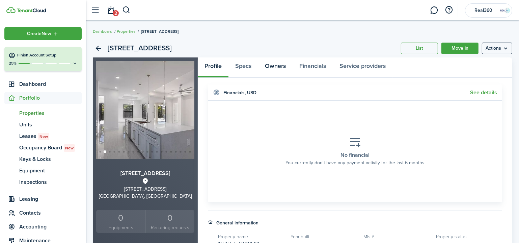
click at [266, 64] on link "Owners" at bounding box center [275, 67] width 34 height 20
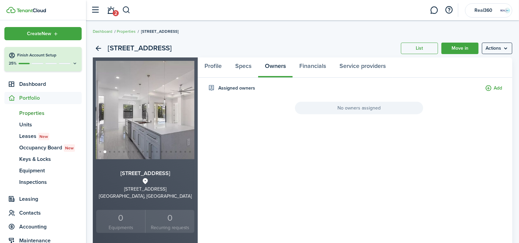
click at [492, 90] on button "Add" at bounding box center [493, 88] width 17 height 8
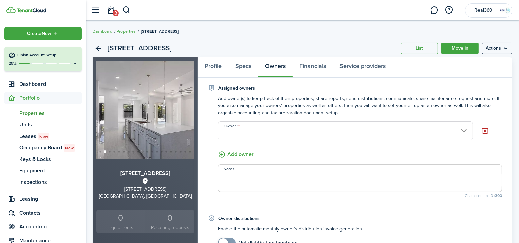
click at [265, 129] on input "Owner 1" at bounding box center [345, 130] width 255 height 19
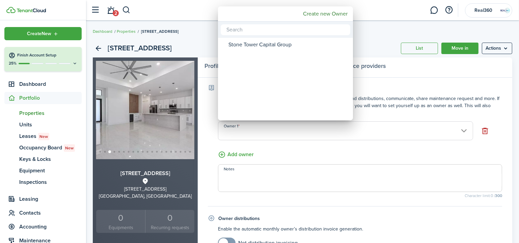
click at [257, 46] on div "Stone Tower Capital Group" at bounding box center [289, 44] width 120 height 11
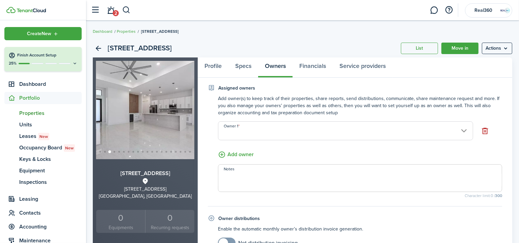
type input "Stone Tower Capital Group"
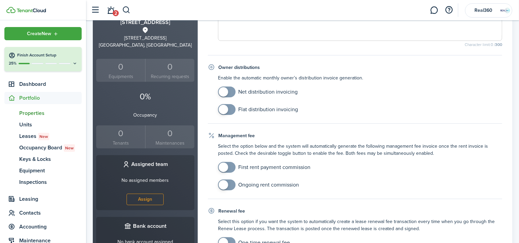
scroll to position [153, 0]
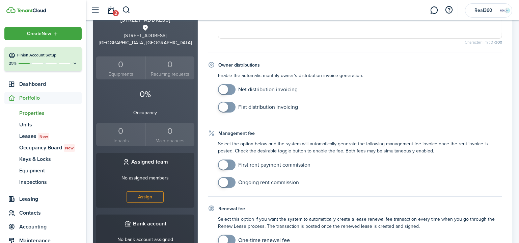
checkbox input "true"
click at [230, 105] on span at bounding box center [226, 107] width 7 height 11
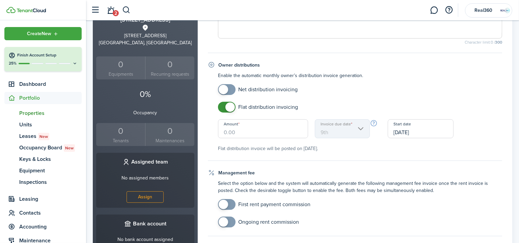
click at [253, 129] on input "Amount" at bounding box center [263, 128] width 90 height 19
click at [415, 131] on input "[DATE]" at bounding box center [421, 128] width 66 height 19
type input "$200.00"
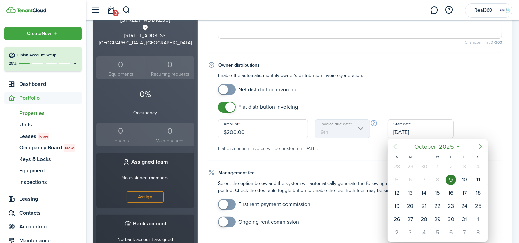
click at [483, 146] on icon "Next page" at bounding box center [480, 146] width 8 height 8
click at [477, 166] on div "1" at bounding box center [478, 166] width 10 height 10
type input "1st"
type input "[DATE]"
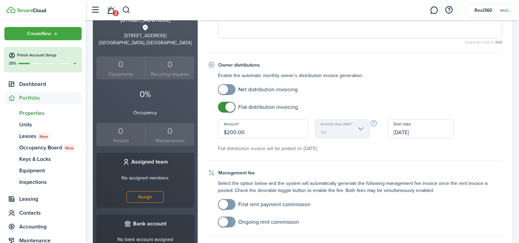
click at [480, 116] on div "Flat distribution invoicing Amount $200.00 Invoice due date 1st Start date [DAT…" at bounding box center [360, 127] width 291 height 50
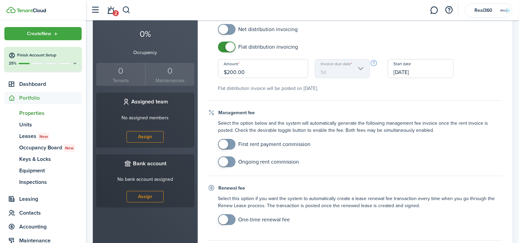
scroll to position [184, 0]
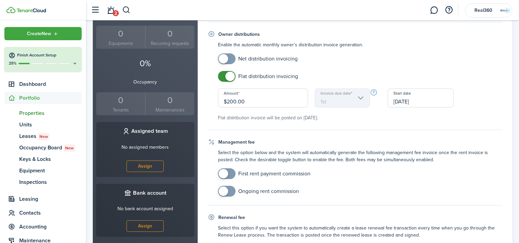
checkbox input "false"
click at [231, 74] on span at bounding box center [230, 76] width 9 height 9
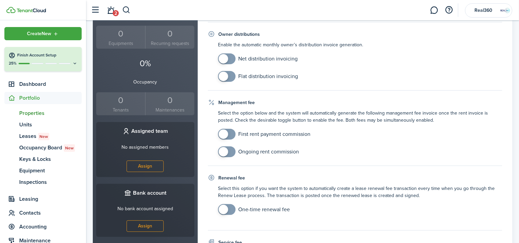
click at [223, 55] on span at bounding box center [223, 58] width 9 height 9
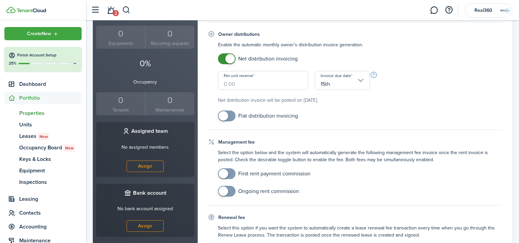
click at [224, 59] on span at bounding box center [226, 58] width 7 height 11
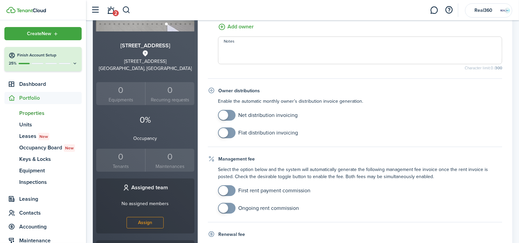
scroll to position [123, 0]
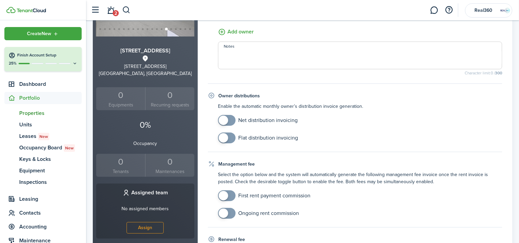
click at [270, 105] on p "Enable the automatic monthly owner’s distribution invoice generation." at bounding box center [360, 106] width 284 height 7
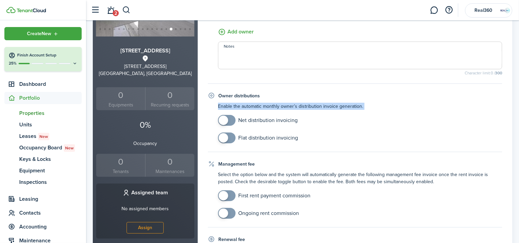
copy property-owners-form-distribution "Enable the automatic monthly owner’s distribution invoice generation. Net distr…"
click at [223, 121] on span at bounding box center [223, 119] width 9 height 9
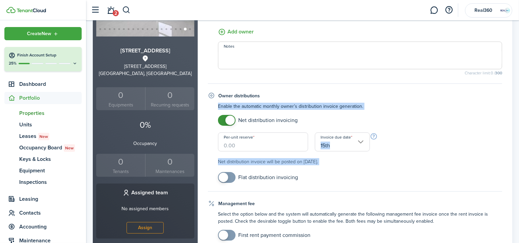
checkbox input "false"
click at [223, 121] on span at bounding box center [226, 120] width 7 height 11
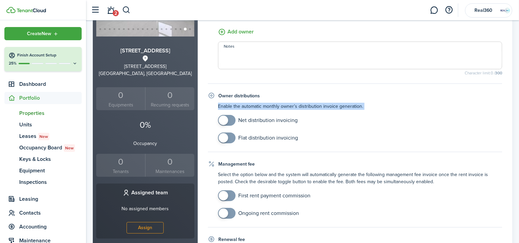
click at [227, 136] on span at bounding box center [223, 137] width 9 height 9
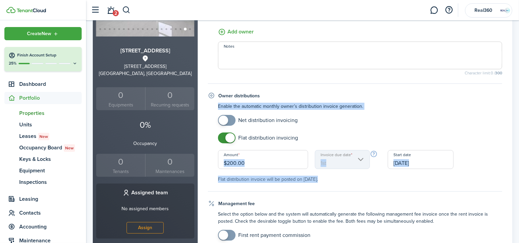
checkbox input "false"
click at [226, 136] on span at bounding box center [230, 137] width 9 height 9
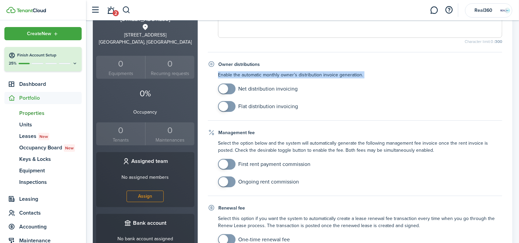
scroll to position [184, 0]
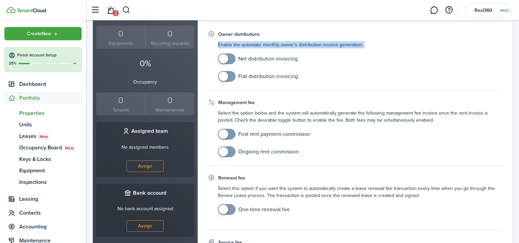
checkbox input "true"
click at [229, 149] on span at bounding box center [226, 151] width 7 height 11
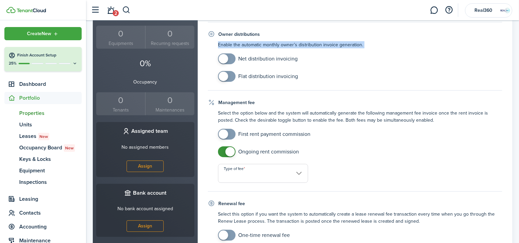
click at [248, 176] on input "Type of fee" at bounding box center [263, 173] width 90 height 19
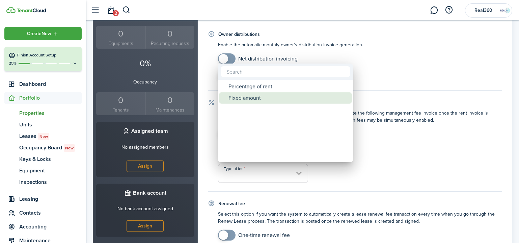
click at [258, 96] on div "Fixed amount" at bounding box center [289, 97] width 120 height 11
type input "Fixed amount"
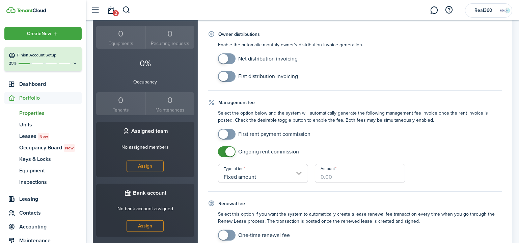
click at [339, 176] on input "Amount" at bounding box center [360, 173] width 90 height 19
type input "$200.00"
click at [385, 138] on mobiscroll-switch "First rent payment commission" at bounding box center [360, 134] width 284 height 11
checkbox input "true"
click at [221, 131] on span at bounding box center [223, 133] width 9 height 9
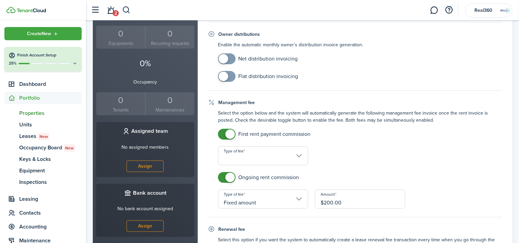
click at [238, 157] on input "Type of fee" at bounding box center [263, 155] width 90 height 19
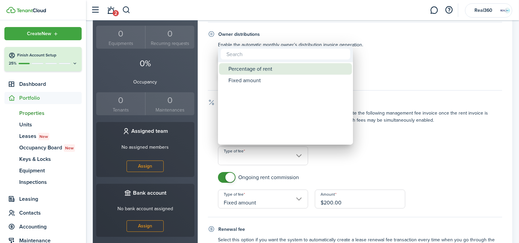
click at [249, 65] on div "Percentage of rent" at bounding box center [289, 68] width 120 height 11
type input "Percentage of rent"
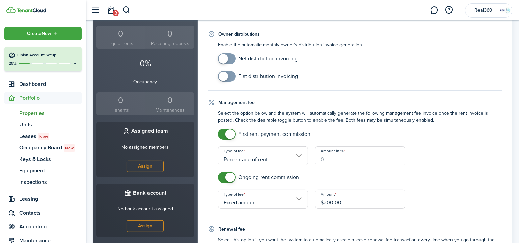
checkbox input "false"
click at [230, 132] on span at bounding box center [230, 133] width 9 height 9
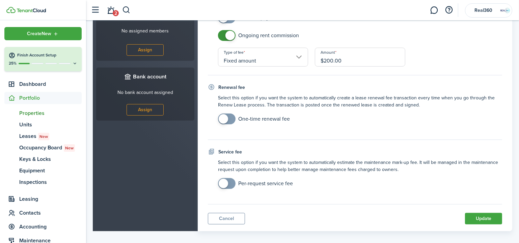
scroll to position [306, 0]
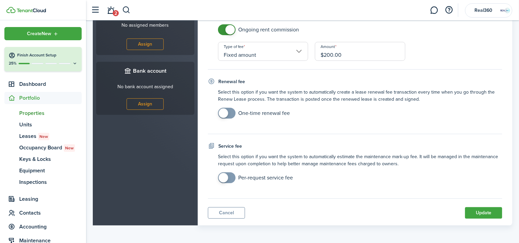
checkbox input "true"
click at [223, 173] on span at bounding box center [223, 177] width 9 height 9
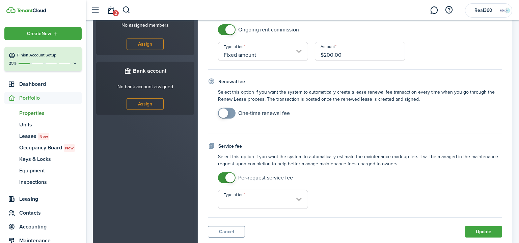
click at [242, 197] on input "Type of fee" at bounding box center [263, 199] width 90 height 19
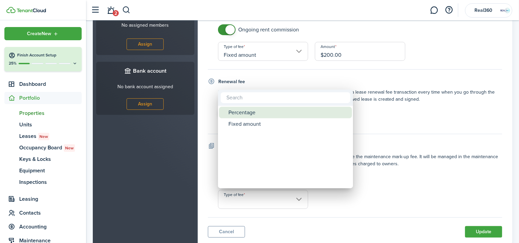
click at [256, 113] on div "Percentage" at bounding box center [289, 112] width 120 height 11
type input "Percentage"
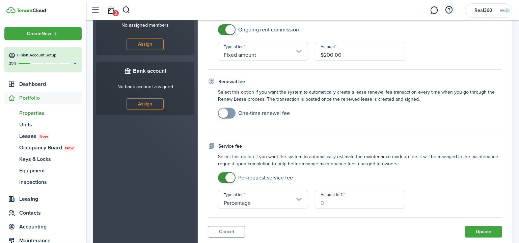
click at [335, 199] on input "Amount in %" at bounding box center [360, 199] width 90 height 19
type input "15"
click at [428, 175] on mobiscroll-switch "Per-request service fee" at bounding box center [360, 177] width 284 height 11
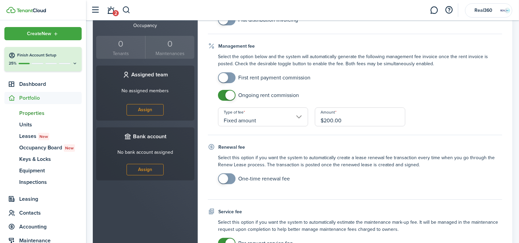
scroll to position [325, 0]
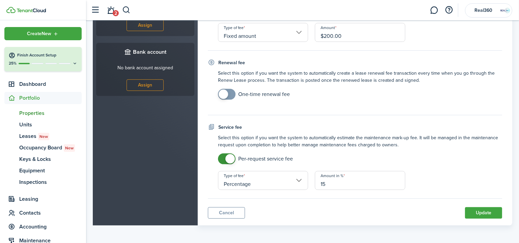
checkbox input "false"
click at [229, 157] on span at bounding box center [230, 158] width 9 height 9
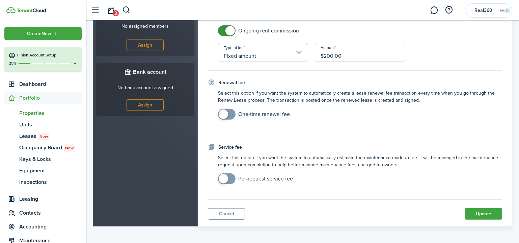
scroll to position [306, 0]
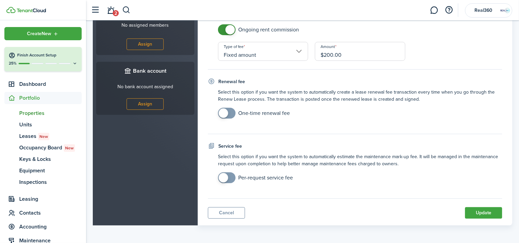
click at [474, 209] on button "Update" at bounding box center [483, 212] width 37 height 11
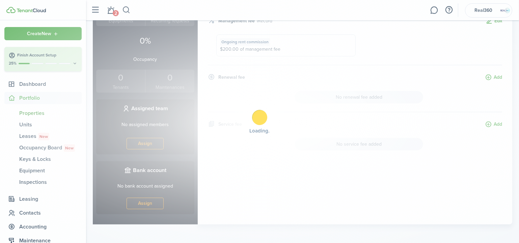
scroll to position [206, 0]
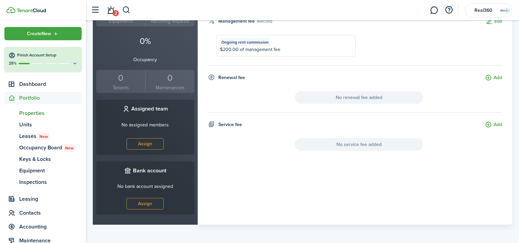
click at [42, 112] on span "Properties" at bounding box center [50, 113] width 62 height 8
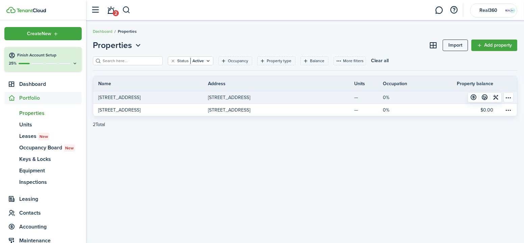
click at [124, 100] on p "[STREET_ADDRESS]" at bounding box center [119, 97] width 42 height 7
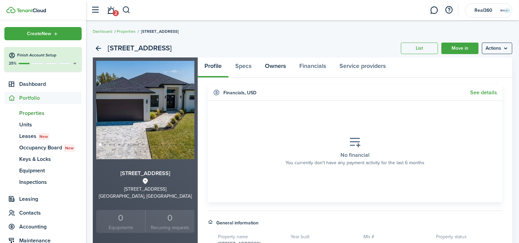
click at [276, 67] on link "Owners" at bounding box center [275, 67] width 34 height 20
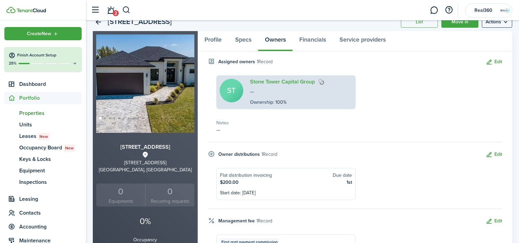
scroll to position [61, 0]
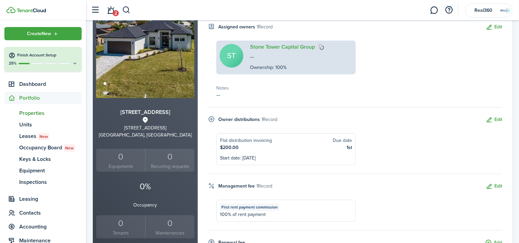
click at [493, 119] on button "Edit" at bounding box center [494, 120] width 17 height 8
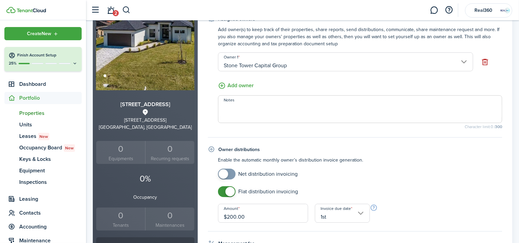
scroll to position [92, 0]
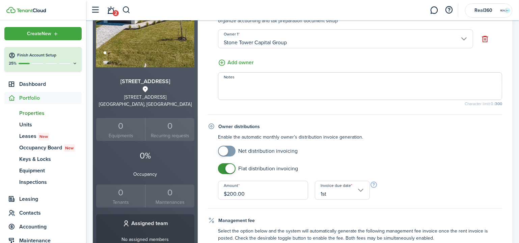
checkbox input "false"
click at [232, 166] on span at bounding box center [230, 168] width 9 height 9
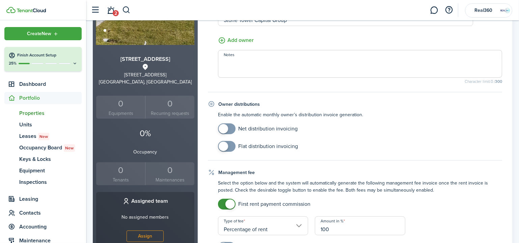
scroll to position [153, 0]
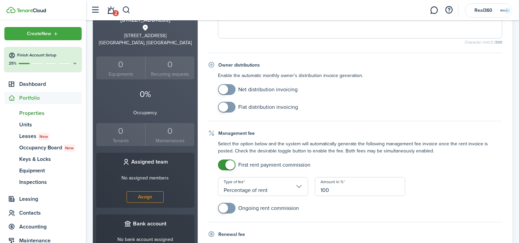
checkbox input "false"
click at [231, 164] on span at bounding box center [230, 164] width 9 height 9
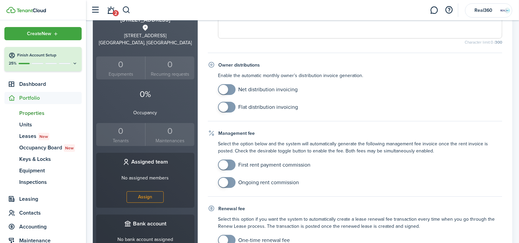
checkbox input "true"
click at [230, 180] on span at bounding box center [226, 182] width 7 height 11
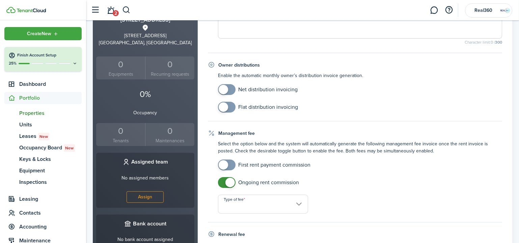
click at [269, 205] on input "Type of fee" at bounding box center [263, 203] width 90 height 19
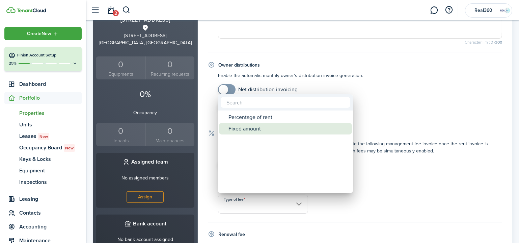
click at [262, 129] on div "Fixed amount" at bounding box center [289, 128] width 120 height 11
type input "Fixed amount"
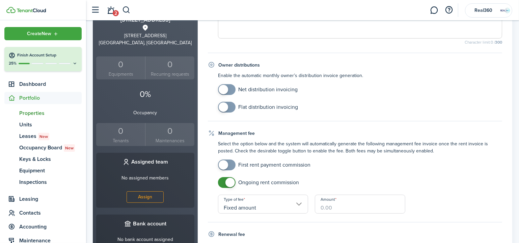
click at [344, 208] on input "Amount" at bounding box center [360, 203] width 90 height 19
type input "$200.00"
click at [407, 165] on mobiscroll-switch "First rent payment commission" at bounding box center [360, 164] width 284 height 11
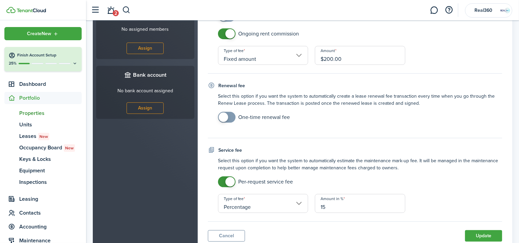
scroll to position [307, 0]
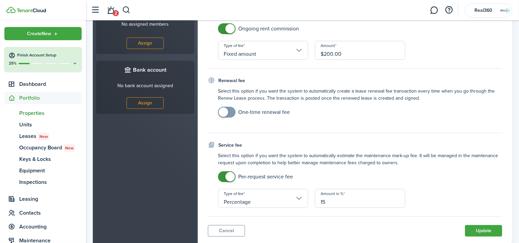
checkbox input "false"
click at [229, 177] on span at bounding box center [230, 176] width 9 height 9
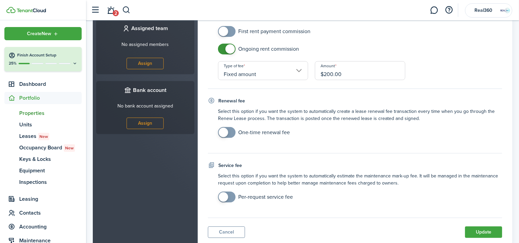
scroll to position [306, 0]
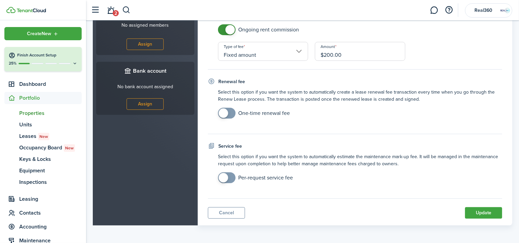
click at [490, 209] on button "Update" at bounding box center [483, 212] width 37 height 11
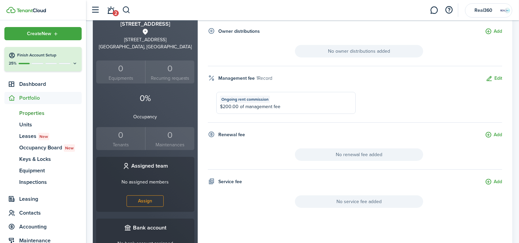
scroll to position [0, 0]
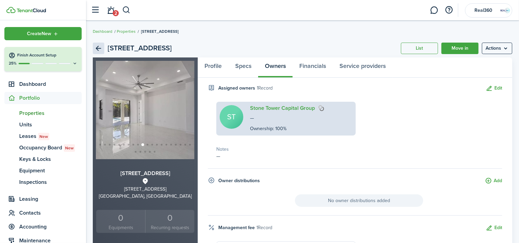
click at [102, 47] on link "Back" at bounding box center [98, 48] width 11 height 11
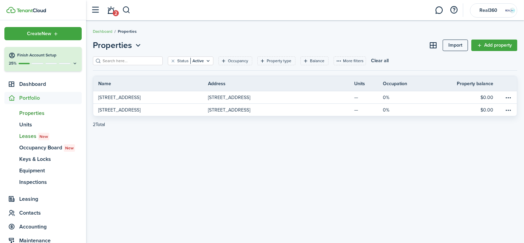
click at [25, 136] on span "Leases New" at bounding box center [50, 136] width 62 height 8
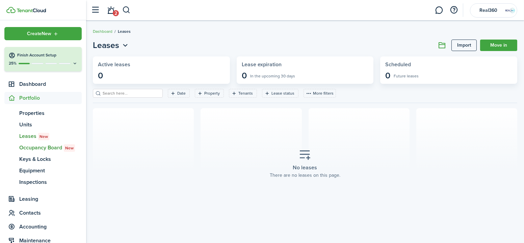
click at [32, 147] on span "Occupancy Board New" at bounding box center [50, 147] width 62 height 8
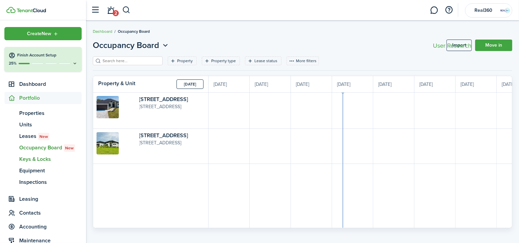
click at [35, 157] on span "Keys & Locks" at bounding box center [50, 159] width 62 height 8
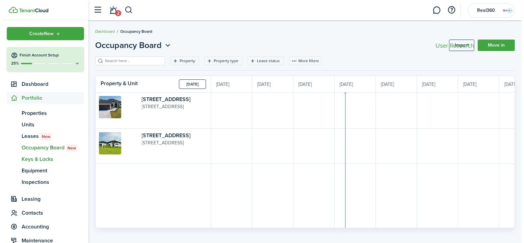
scroll to position [0, 124]
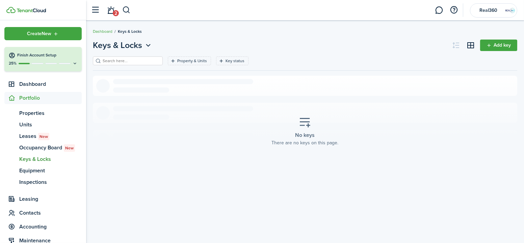
click at [487, 42] on link "Add key" at bounding box center [498, 44] width 37 height 11
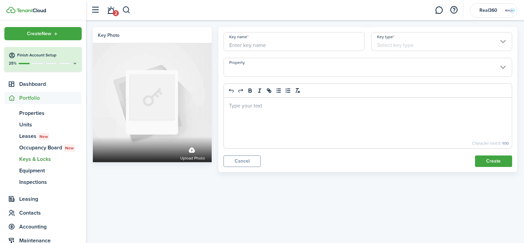
click at [420, 44] on input "Key type" at bounding box center [441, 41] width 141 height 19
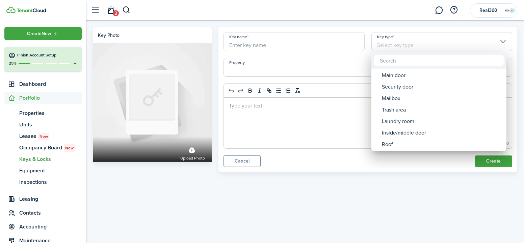
click at [420, 44] on div at bounding box center [262, 121] width 632 height 351
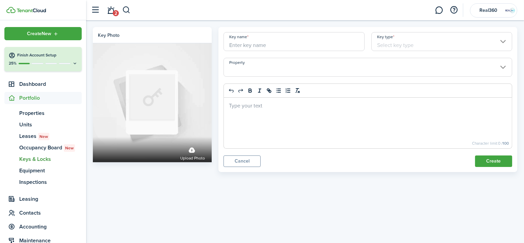
click at [242, 159] on link "Cancel" at bounding box center [241, 160] width 37 height 11
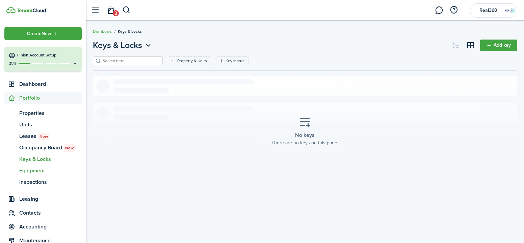
click at [41, 169] on span "Equipment" at bounding box center [50, 170] width 62 height 8
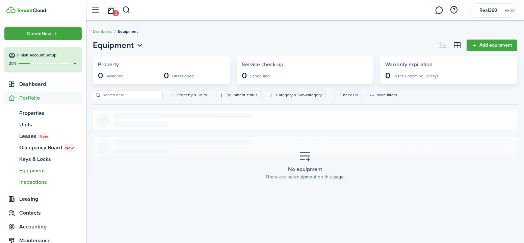
click at [45, 181] on span "Inspections" at bounding box center [50, 182] width 62 height 8
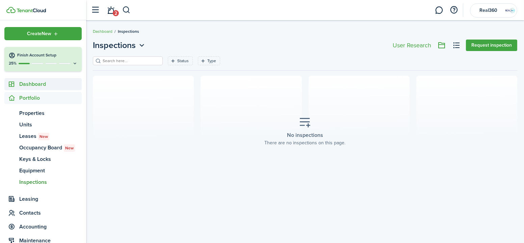
click at [39, 84] on span "Dashboard" at bounding box center [50, 84] width 62 height 8
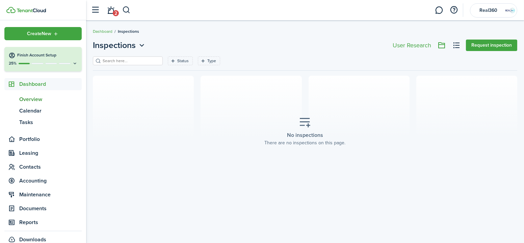
click at [39, 105] on link "ov Overview" at bounding box center [42, 99] width 77 height 11
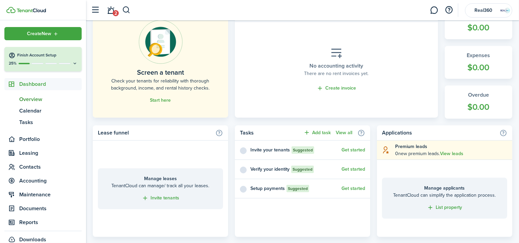
scroll to position [215, 0]
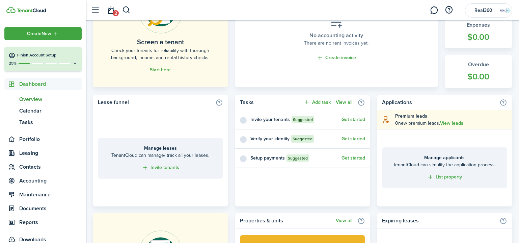
click at [345, 137] on button "Get started" at bounding box center [354, 138] width 24 height 5
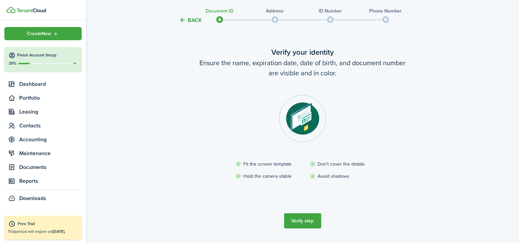
scroll to position [30, 0]
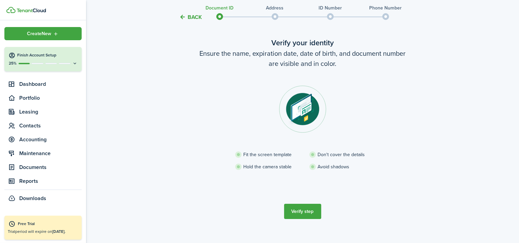
click at [303, 210] on button "Verify step" at bounding box center [302, 211] width 37 height 15
click at [292, 214] on button "Verify step" at bounding box center [302, 211] width 37 height 15
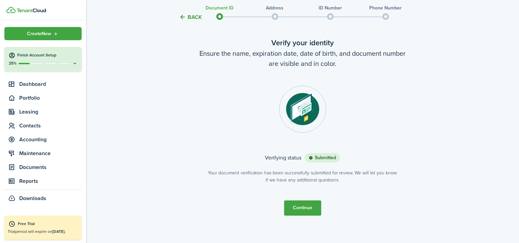
click at [308, 206] on button "Continue" at bounding box center [302, 207] width 37 height 15
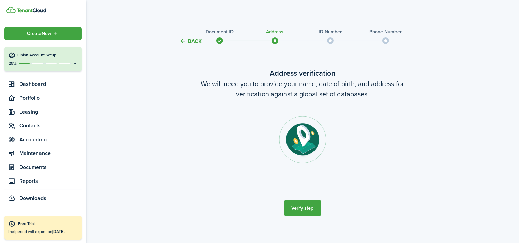
click at [307, 206] on button "Verify step" at bounding box center [302, 207] width 37 height 15
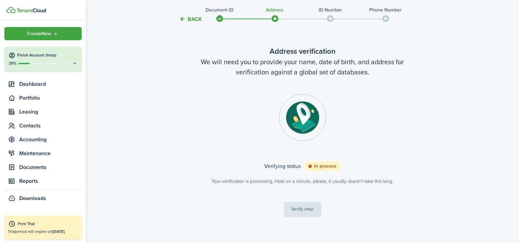
scroll to position [28, 0]
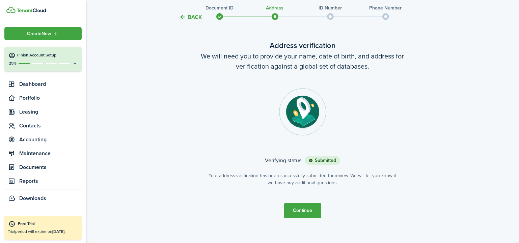
click at [308, 217] on button "Continue" at bounding box center [302, 210] width 37 height 15
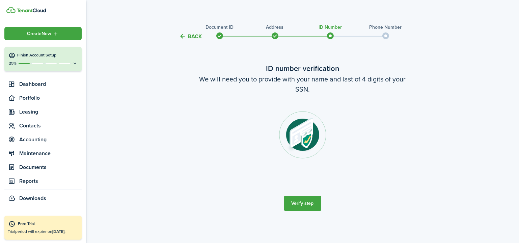
scroll to position [0, 0]
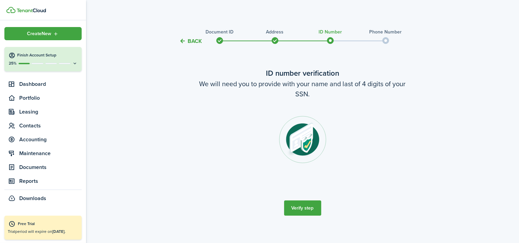
click at [308, 203] on button "Verify step" at bounding box center [302, 207] width 37 height 15
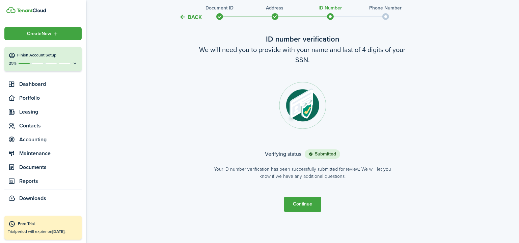
scroll to position [35, 0]
click at [306, 200] on button "Continue" at bounding box center [302, 203] width 37 height 15
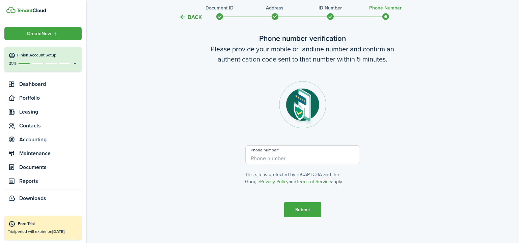
scroll to position [0, 0]
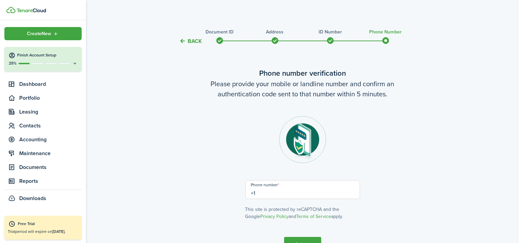
click at [303, 189] on input "+1" at bounding box center [302, 189] width 115 height 19
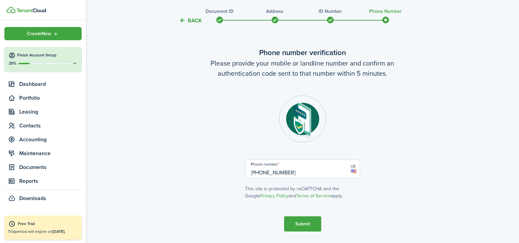
scroll to position [41, 0]
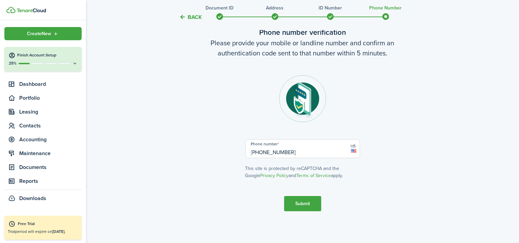
type input "+1 754-610-6210"
click at [313, 199] on button "Submit" at bounding box center [302, 203] width 37 height 15
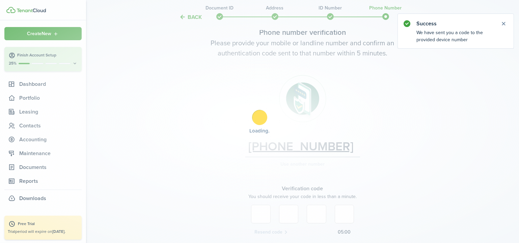
scroll to position [98, 0]
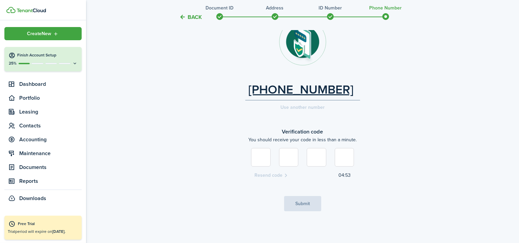
type input "4"
type input "8"
type input "2"
click at [315, 203] on button "Submit" at bounding box center [302, 203] width 37 height 15
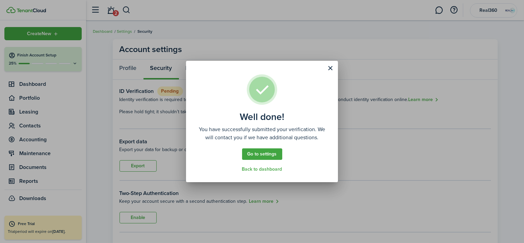
click at [275, 169] on link "Back to dashboard" at bounding box center [262, 168] width 40 height 5
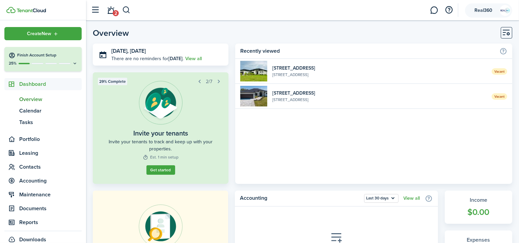
click at [493, 11] on span "Real360" at bounding box center [483, 10] width 27 height 5
